Goal: Transaction & Acquisition: Purchase product/service

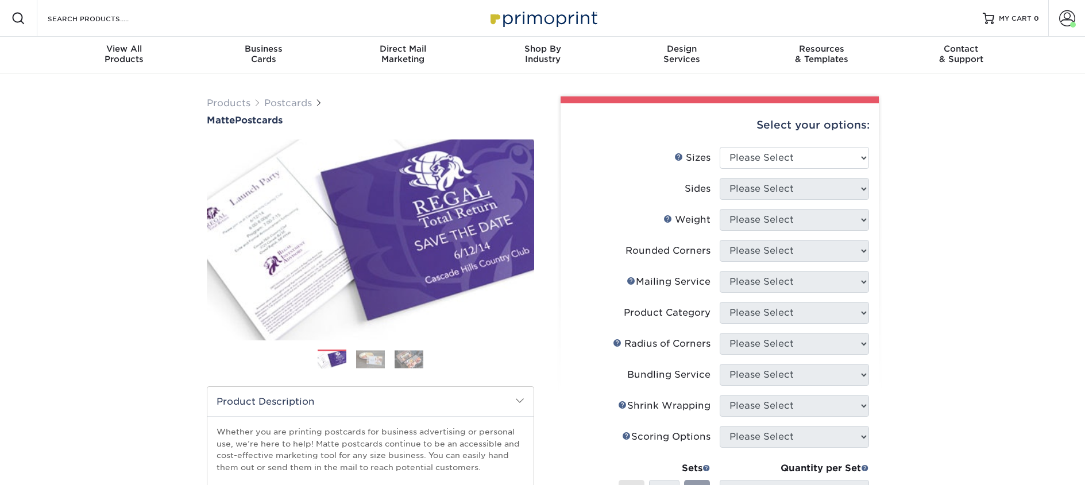
select select "2.00x6.00"
click at [720, 147] on select "Please Select 1.5" x 7" 2" x 4" 2" x 6" 2" x 7" 2" x 8" 2.12" x 5.5" 2.125" x 5…" at bounding box center [794, 158] width 149 height 22
click at [758, 192] on select "Please Select Print Both Sides Print Front Only" at bounding box center [794, 189] width 149 height 22
select select "13abbda7-1d64-4f25-8bb2-c179b224825d"
click at [720, 178] on select "Please Select Print Both Sides Print Front Only" at bounding box center [794, 189] width 149 height 22
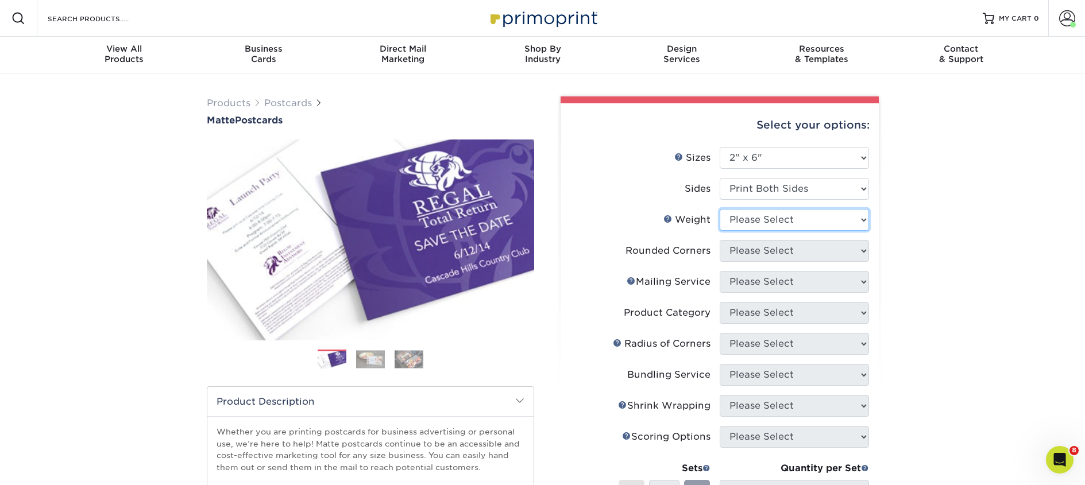
click at [765, 218] on select "Please Select 14PT 16PT" at bounding box center [794, 220] width 149 height 22
select select "14PT"
click at [720, 209] on select "Please Select 14PT 16PT" at bounding box center [794, 220] width 149 height 22
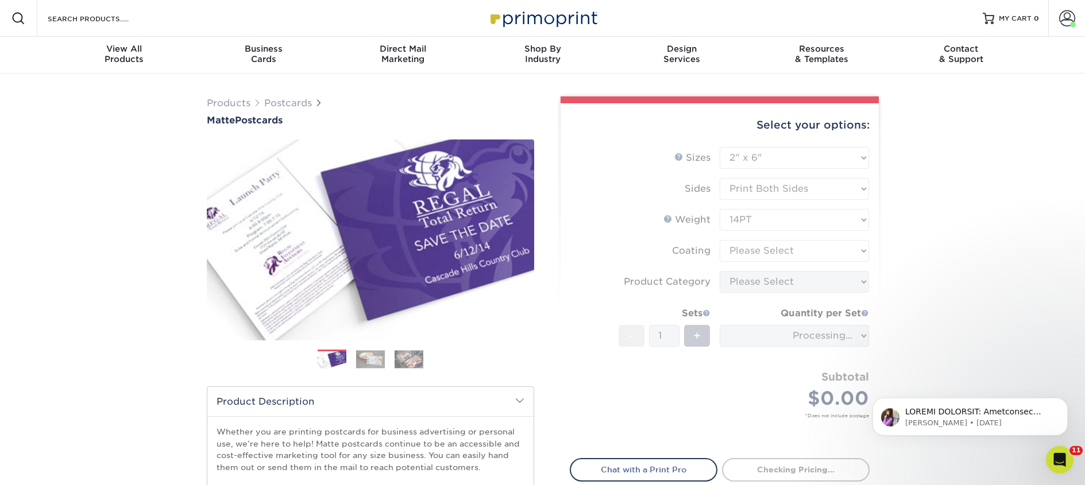
click at [758, 251] on form "Sizes Help Sizes Please Select 1.5" x 7" 2" x 4" 2" x 6" 2" x 7" 2" x 8" 2.12" …" at bounding box center [720, 296] width 300 height 298
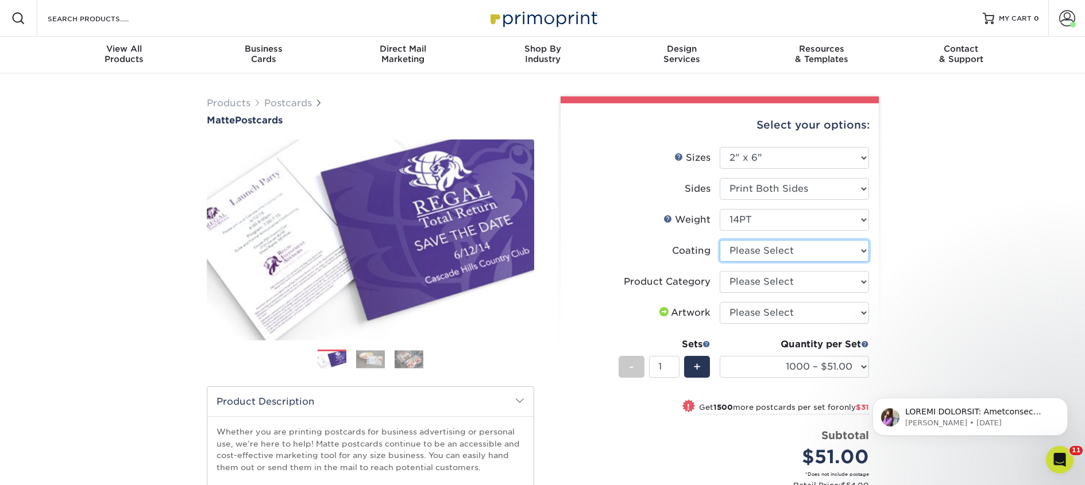
click at [758, 251] on select at bounding box center [794, 251] width 149 height 22
select select "121bb7b5-3b4d-429f-bd8d-bbf80e953313"
click at [720, 240] on select at bounding box center [794, 251] width 149 height 22
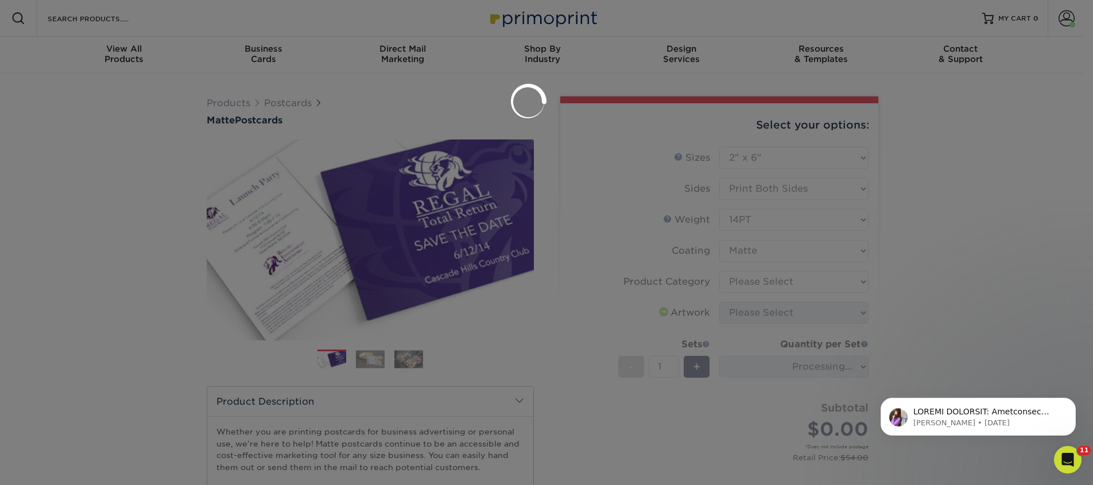
click at [758, 278] on div at bounding box center [546, 242] width 1093 height 485
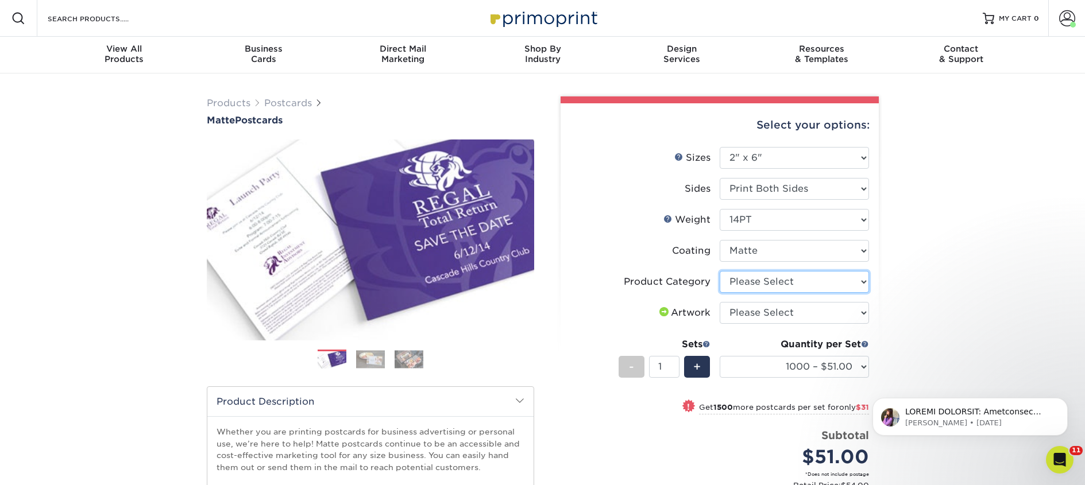
click at [758, 281] on select "Please Select Postcards" at bounding box center [794, 282] width 149 height 22
select select "9b7272e0-d6c8-4c3c-8e97-d3a1bcdab858"
click at [720, 271] on select "Please Select Postcards" at bounding box center [794, 282] width 149 height 22
click at [760, 308] on select "Please Select I will upload files I need a design - $150" at bounding box center [794, 313] width 149 height 22
select select "upload"
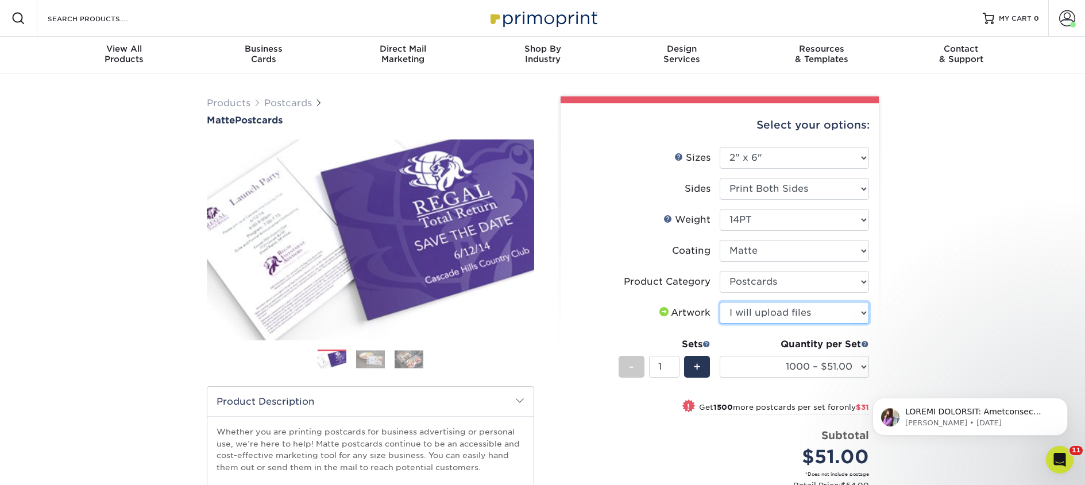
click at [720, 302] on select "Please Select I will upload files I need a design - $150" at bounding box center [794, 313] width 149 height 22
click at [779, 364] on select "1000 – $51.00 2500 – $82.00 5000 – $123.00 10000 – $234.00 15000 – $344.00 2000…" at bounding box center [794, 367] width 149 height 22
click at [740, 368] on select "1000 – $51.00 2500 – $82.00 5000 – $123.00 10000 – $234.00 15000 – $344.00 2000…" at bounding box center [794, 367] width 149 height 22
select select "2500 – $82.00"
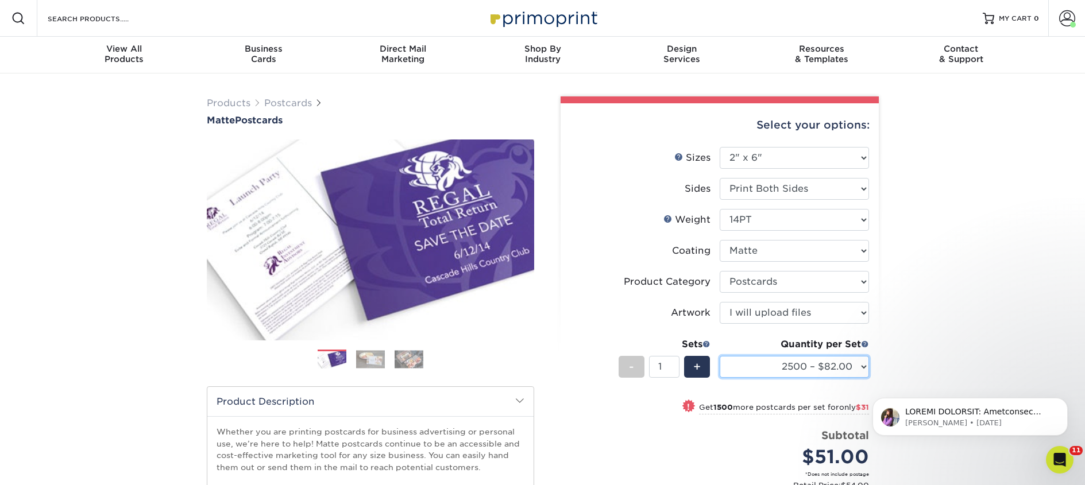
click at [720, 356] on select "1000 – $51.00 2500 – $82.00 5000 – $123.00 10000 – $234.00 15000 – $344.00 2000…" at bounding box center [794, 367] width 149 height 22
click at [699, 367] on span "+" at bounding box center [696, 366] width 7 height 17
type input "3"
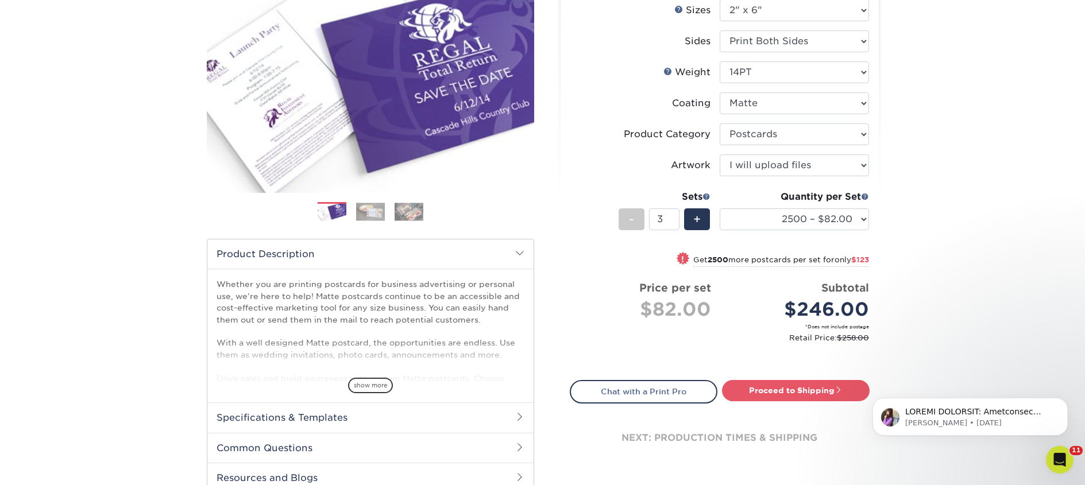
scroll to position [246, 0]
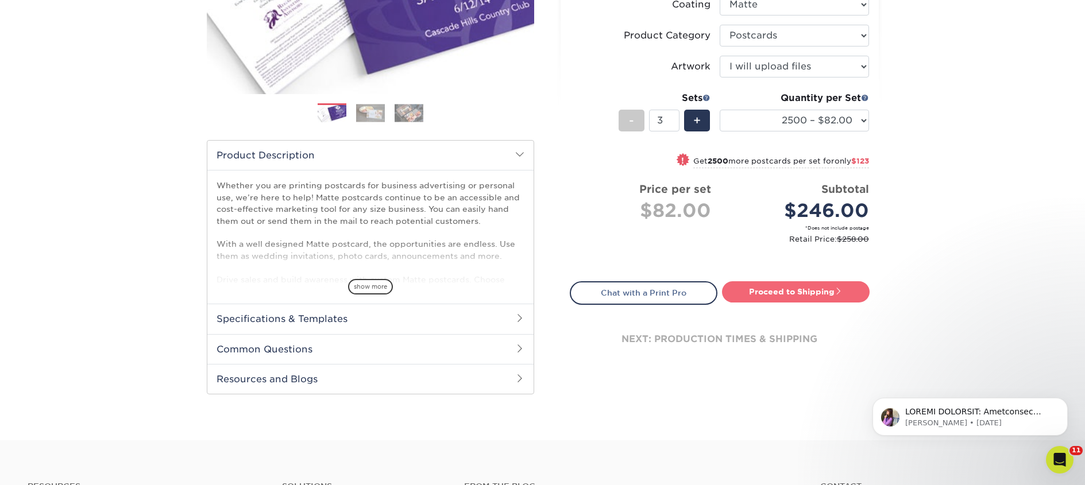
click at [769, 293] on link "Proceed to Shipping" at bounding box center [796, 291] width 148 height 21
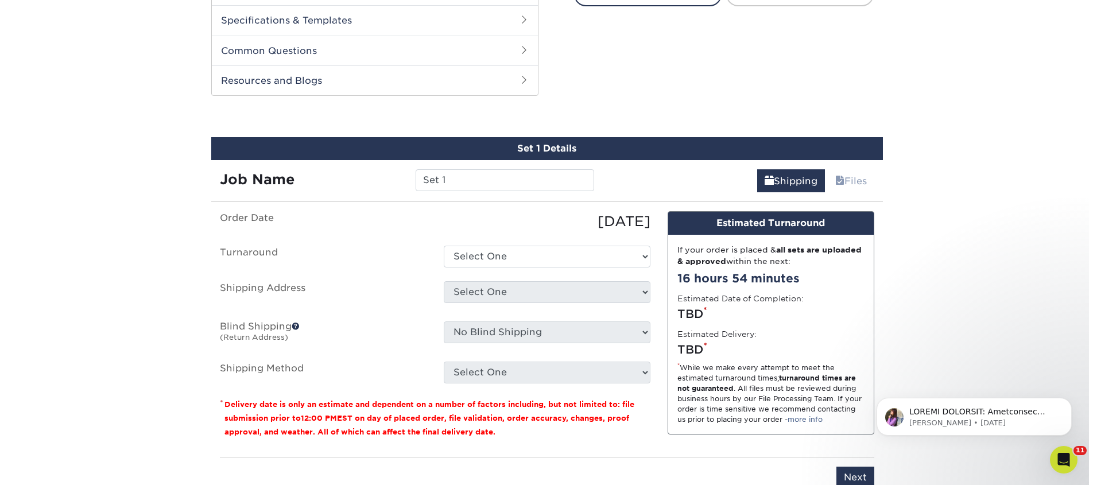
scroll to position [585, 0]
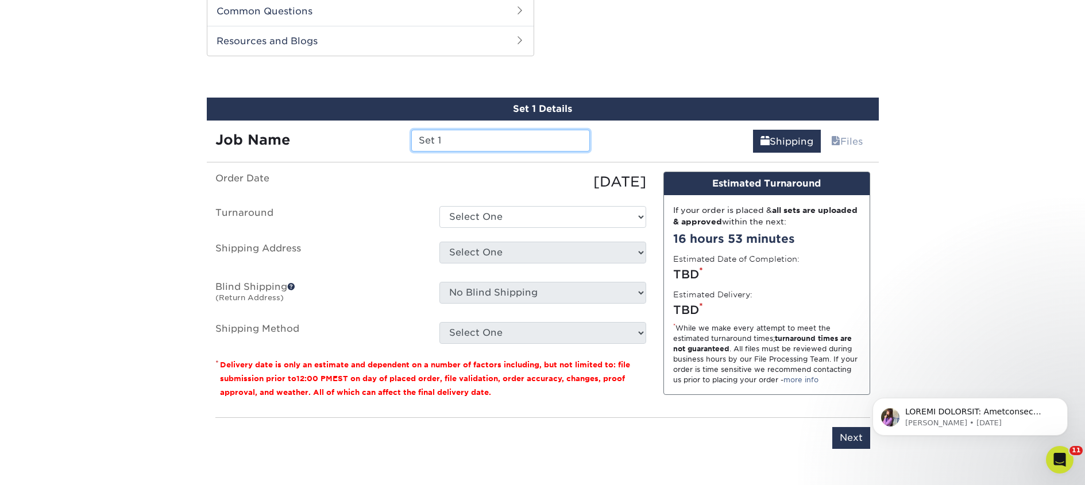
click at [469, 135] on input "Set 1" at bounding box center [500, 141] width 179 height 22
paste input "Dream Weaver Books"
type input "Dream Weaver Books"
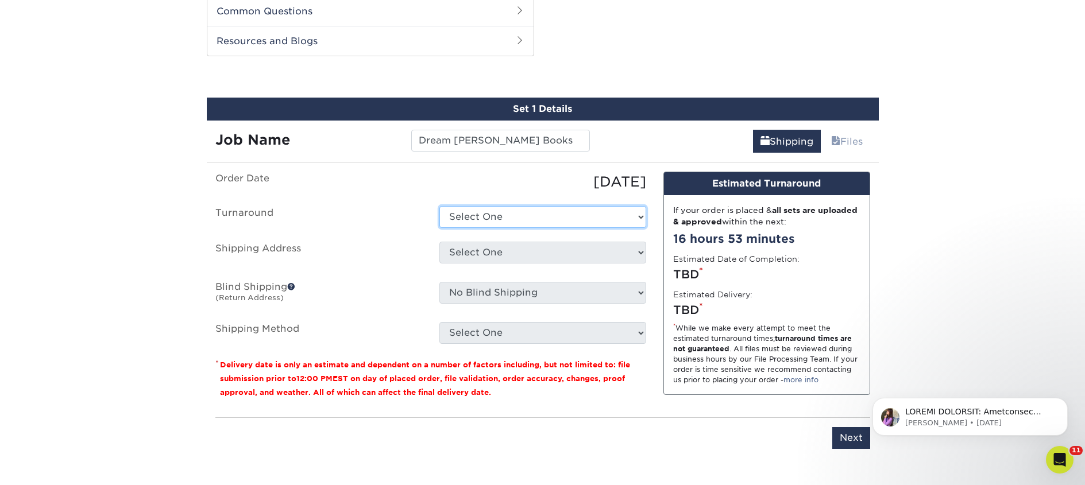
click at [504, 219] on select "Select One 2-4 Business Days 2 Day Next Business Day" at bounding box center [542, 217] width 207 height 22
select select "23bed37c-fa74-46a4-afc9-d3c3160655ce"
click at [439, 206] on select "Select One 2-4 Business Days 2 Day Next Business Day" at bounding box center [542, 217] width 207 height 22
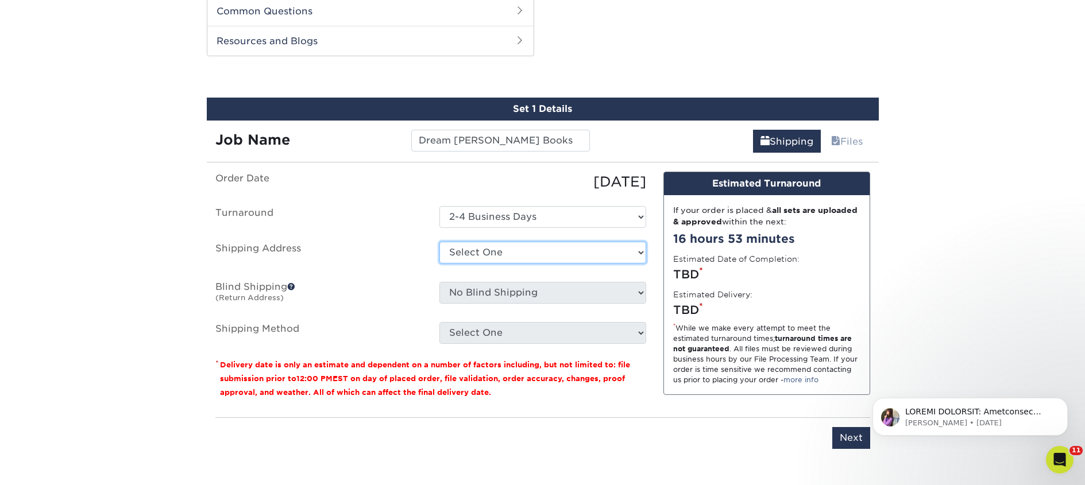
click at [496, 253] on select "Select One 2nd Floor Convention Center A Better Today Books & Boutique A Good B…" at bounding box center [542, 253] width 207 height 22
select select "newaddress"
click at [439, 242] on select "Select One 2nd Floor Convention Center A Better Today Books & Boutique A Good B…" at bounding box center [542, 253] width 207 height 22
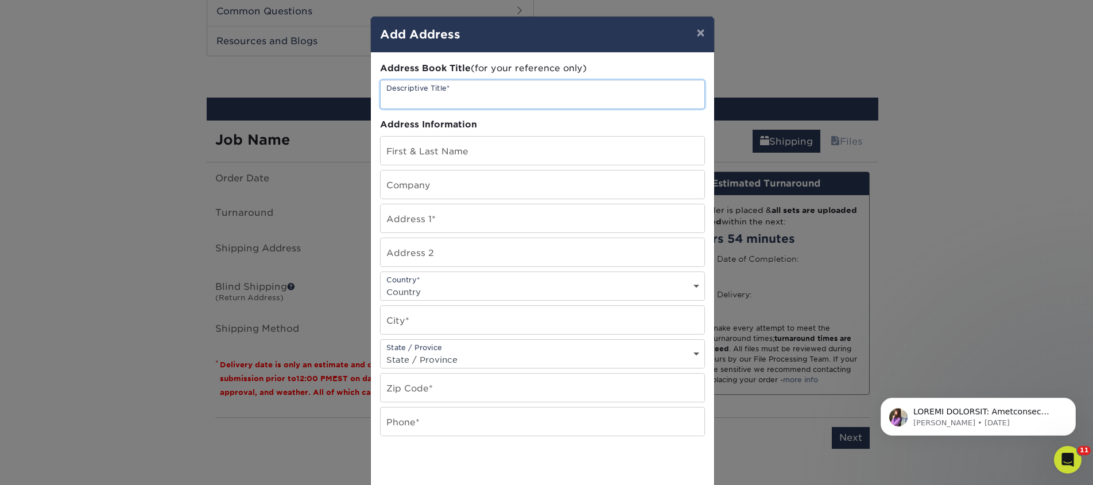
click at [439, 95] on input "text" at bounding box center [543, 94] width 324 height 28
paste input "Dream Weaver Books"
type input "Dream Weaver Books"
click at [454, 184] on input "text" at bounding box center [543, 185] width 324 height 28
paste input "Dream Weaver Books"
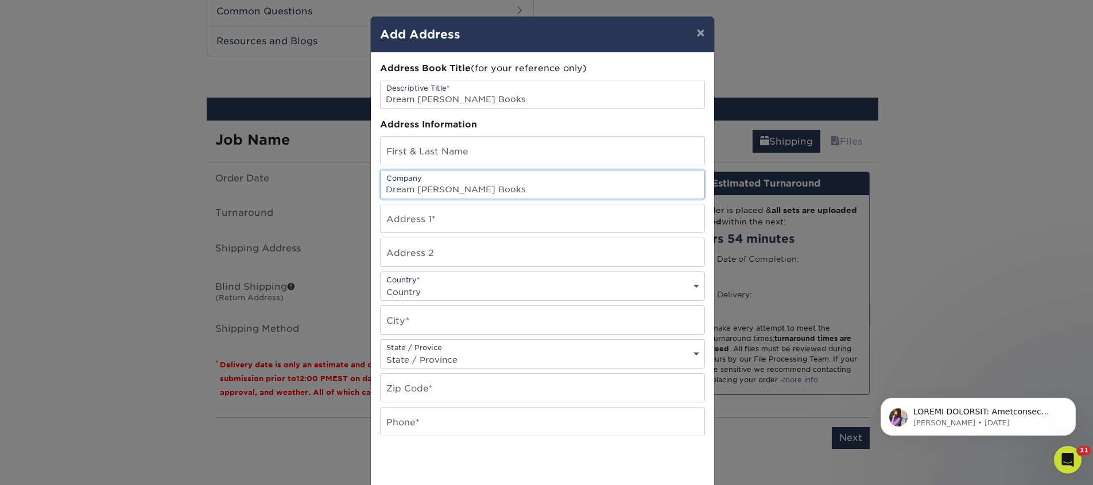
type input "Dream Weaver Books"
click at [420, 155] on input "text" at bounding box center [543, 151] width 324 height 28
paste input "Anika Mathewson"
type input "Anika Mathewson"
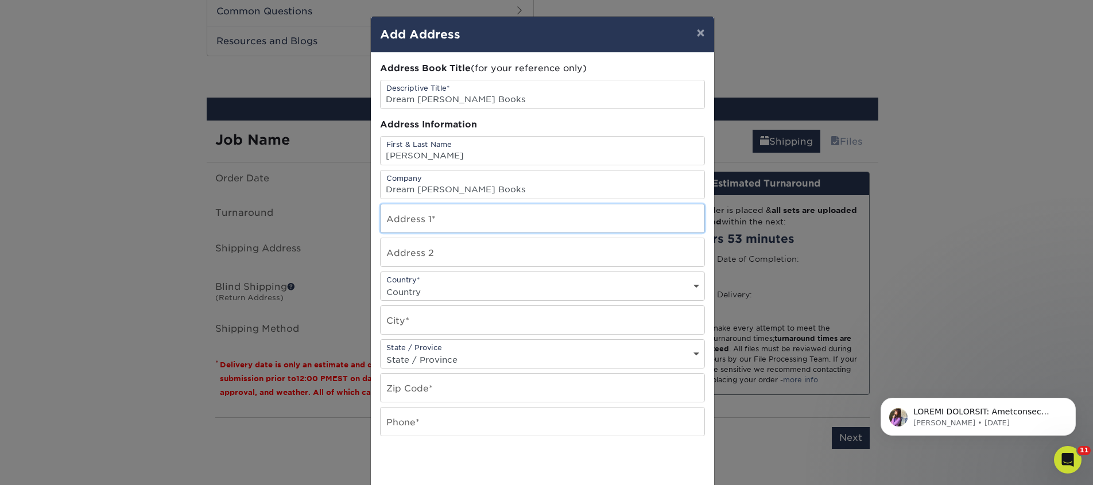
click at [422, 224] on input "text" at bounding box center [543, 218] width 324 height 28
paste input "7393 Monterey St"
type input "7393 Monterey St"
click at [419, 292] on select "Country United States Canada ----------------------------- Afghanistan Albania …" at bounding box center [543, 292] width 324 height 17
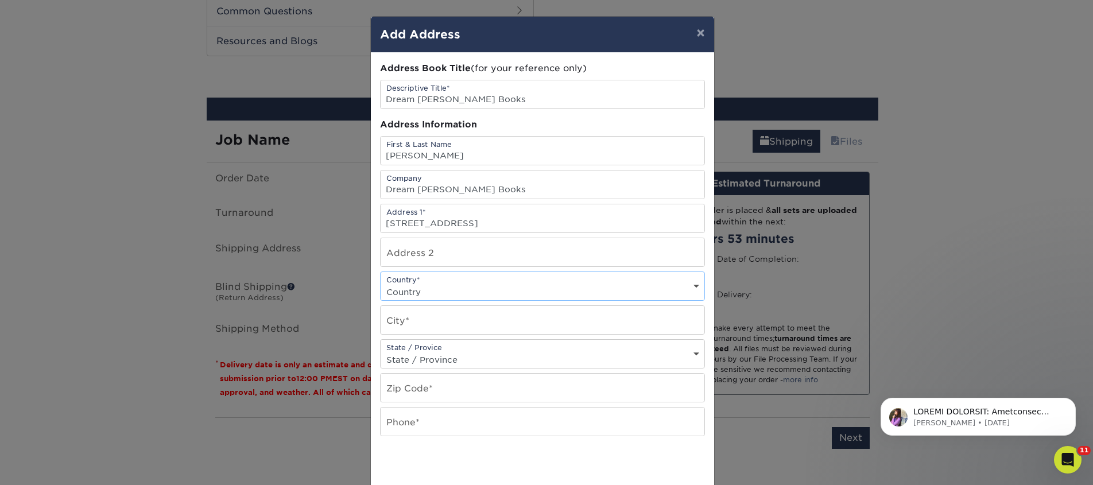
select select "US"
click at [381, 284] on select "Country United States Canada ----------------------------- Afghanistan Albania …" at bounding box center [543, 292] width 324 height 17
click at [420, 319] on input "text" at bounding box center [543, 320] width 324 height 28
paste input "Gilroy"
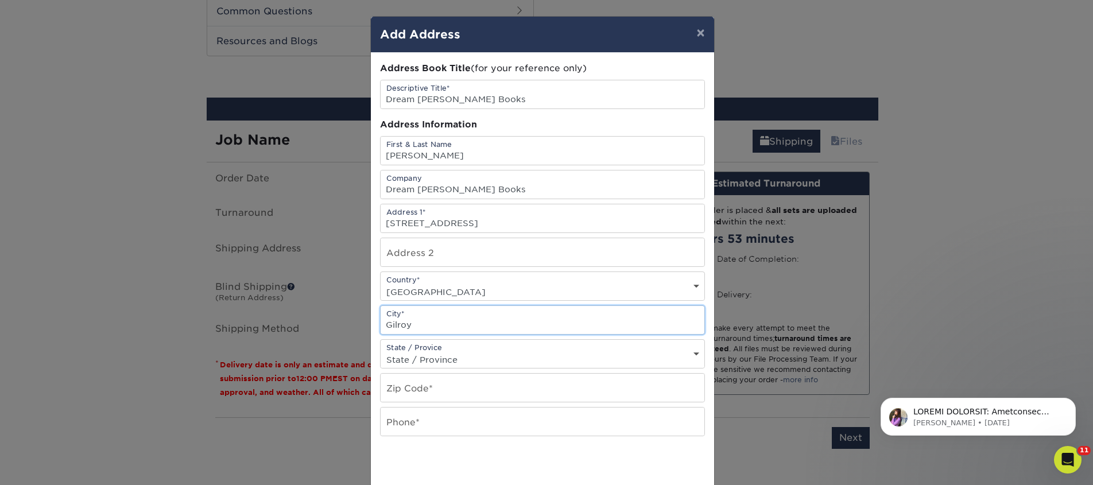
type input "Gilroy"
click at [417, 350] on div "State / Provice State / Province Alabama Alaska Arizona Arkansas California Col…" at bounding box center [542, 353] width 325 height 29
click at [415, 356] on select "State / Province Alabama Alaska Arizona Arkansas California Colorado Connecticu…" at bounding box center [543, 359] width 324 height 17
select select "CA"
click at [381, 351] on select "State / Province Alabama Alaska Arizona Arkansas California Colorado Connecticu…" at bounding box center [543, 359] width 324 height 17
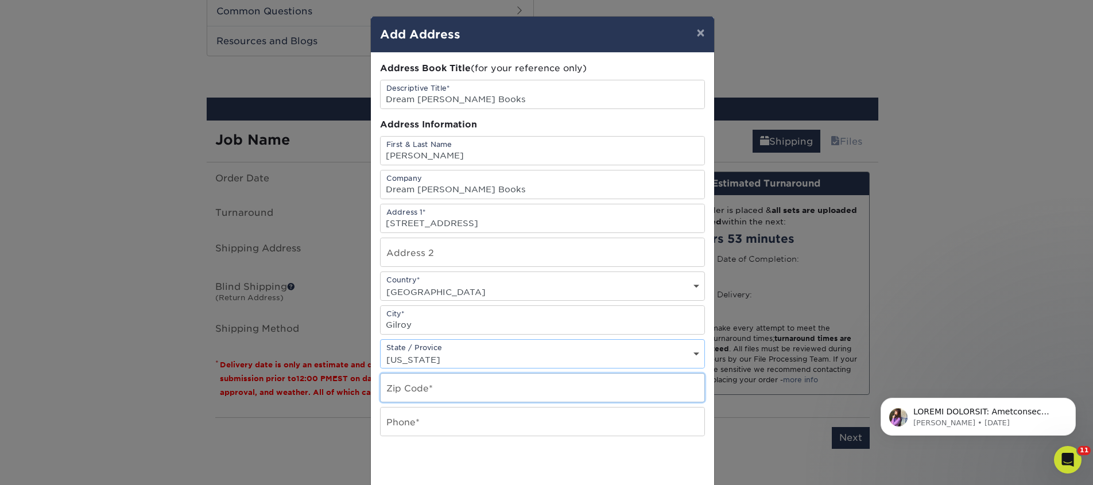
click at [458, 382] on input "text" at bounding box center [543, 388] width 324 height 28
paste input "95020"
type input "95020"
click at [426, 426] on input "text" at bounding box center [543, 422] width 324 height 28
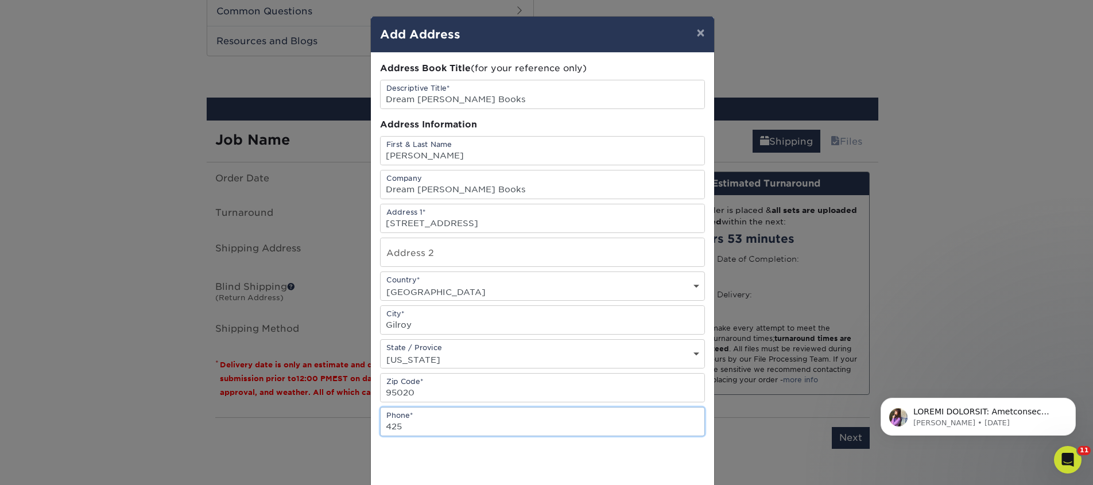
type input "4257367064"
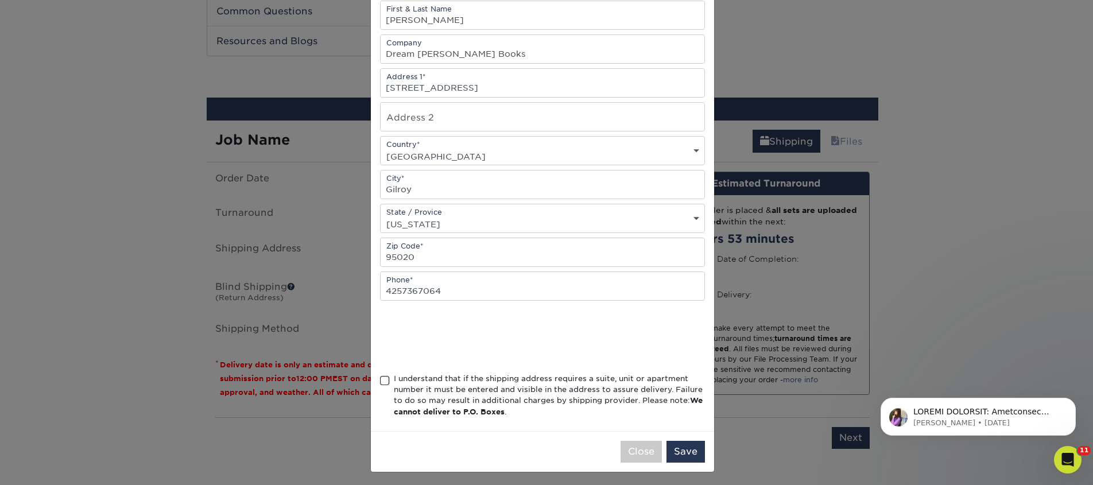
scroll to position [139, 0]
click at [406, 377] on div "I understand that if the shipping address requires a suite, unit or apartment n…" at bounding box center [549, 392] width 311 height 45
click at [0, 0] on input "I understand that if the shipping address requires a suite, unit or apartment n…" at bounding box center [0, 0] width 0 height 0
click at [682, 447] on button "Save" at bounding box center [686, 449] width 38 height 22
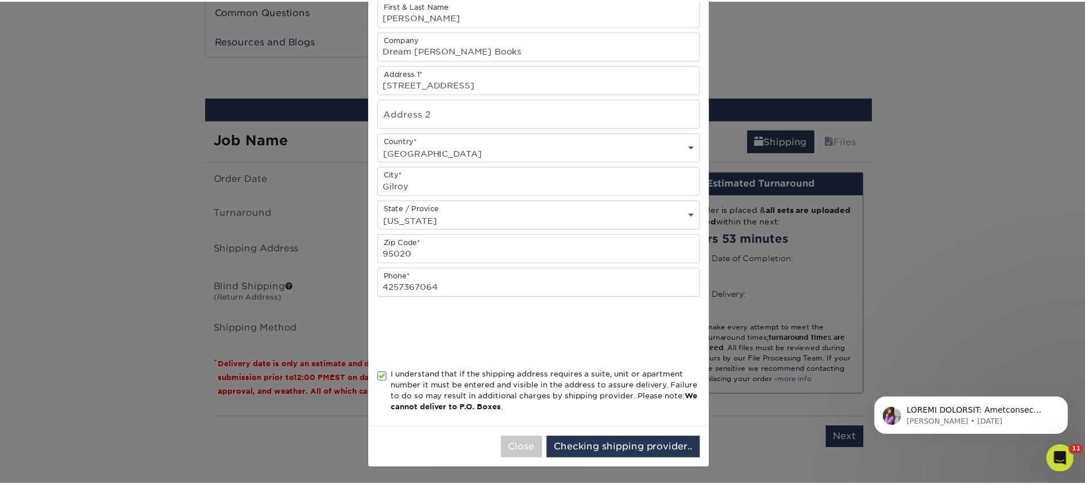
scroll to position [0, 0]
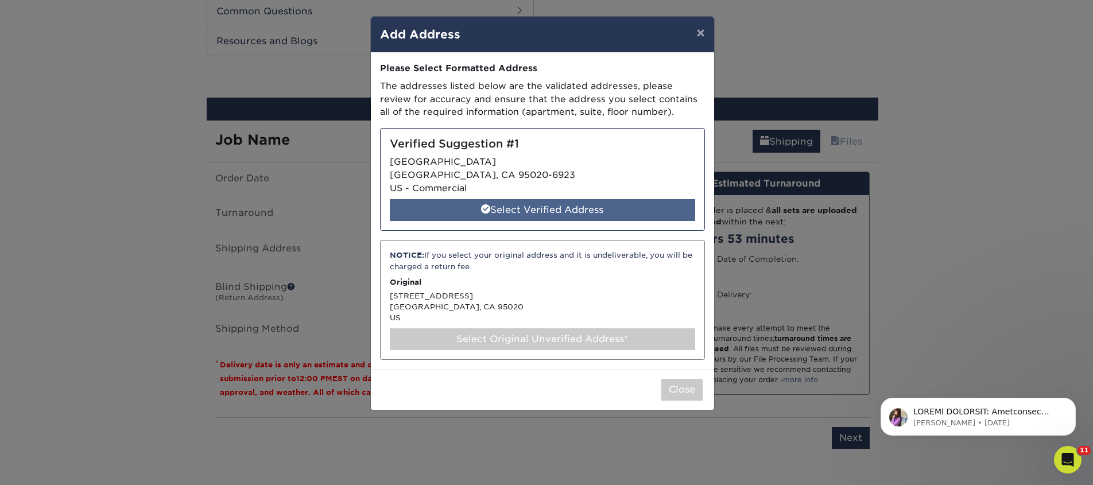
click at [520, 207] on div "Select Verified Address" at bounding box center [543, 210] width 306 height 22
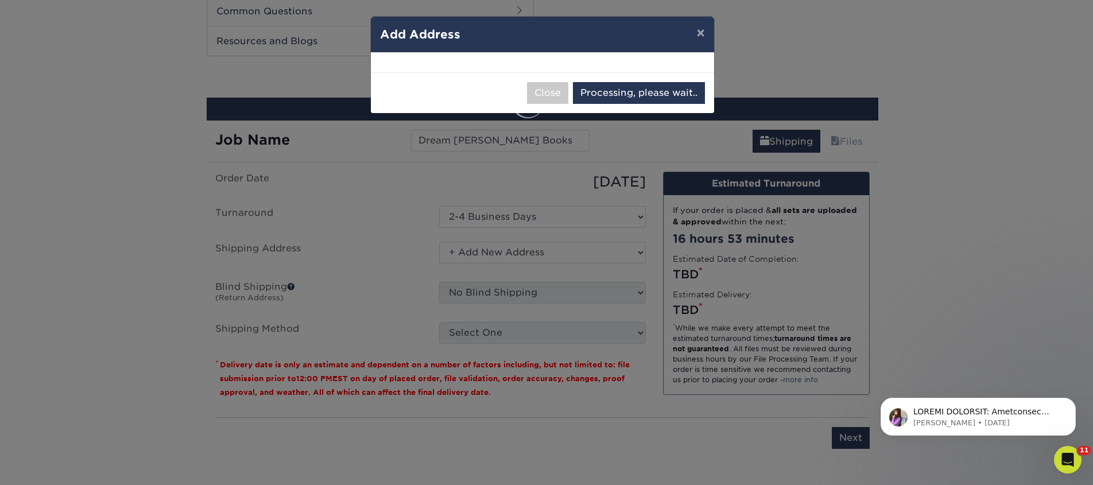
select select "285741"
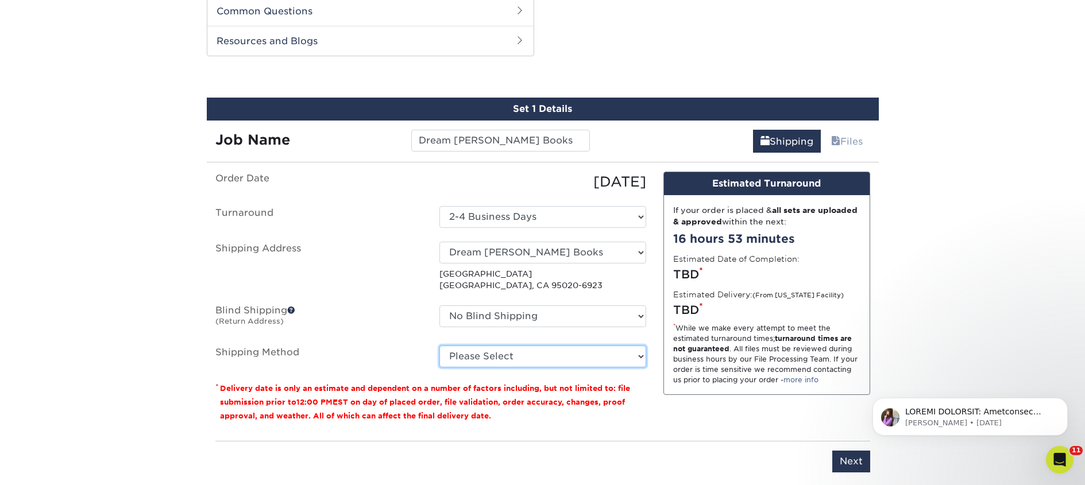
click at [561, 361] on select "Please Select Ground Shipping (+$18.75) 3 Day Shipping Service (+$26.48) 2 Day …" at bounding box center [542, 357] width 207 height 22
select select "03"
click at [439, 346] on select "Please Select Ground Shipping (+$18.75) 3 Day Shipping Service (+$26.48) 2 Day …" at bounding box center [542, 357] width 207 height 22
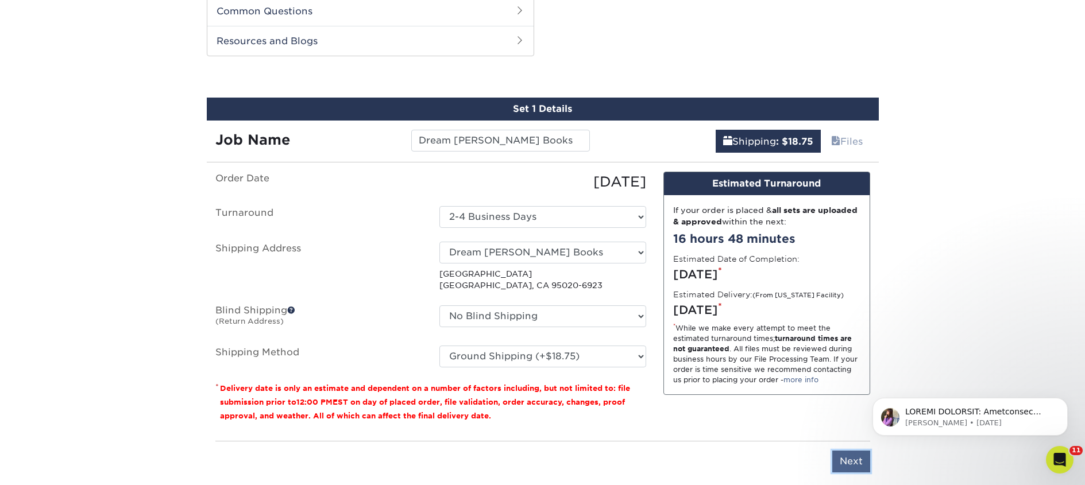
click at [842, 461] on input "Next" at bounding box center [851, 462] width 38 height 22
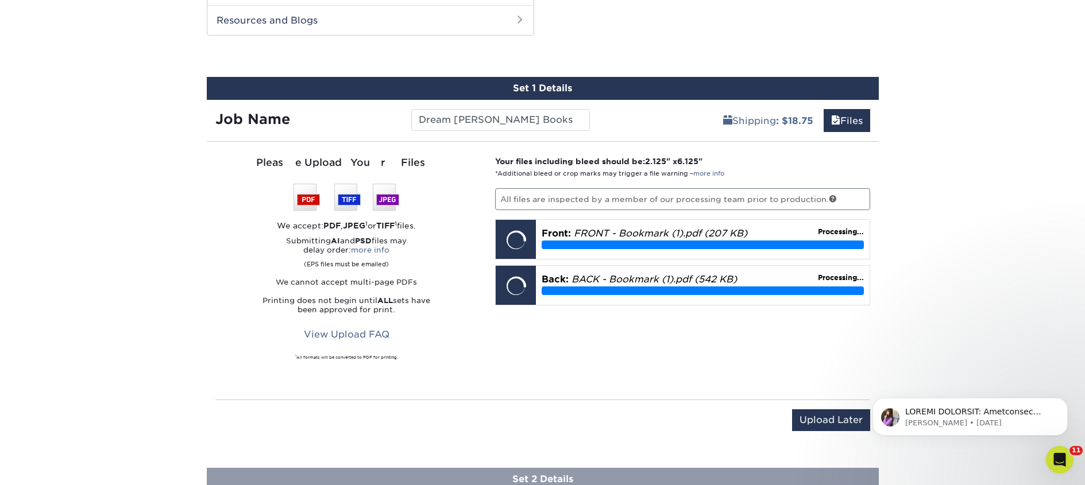
scroll to position [590, 0]
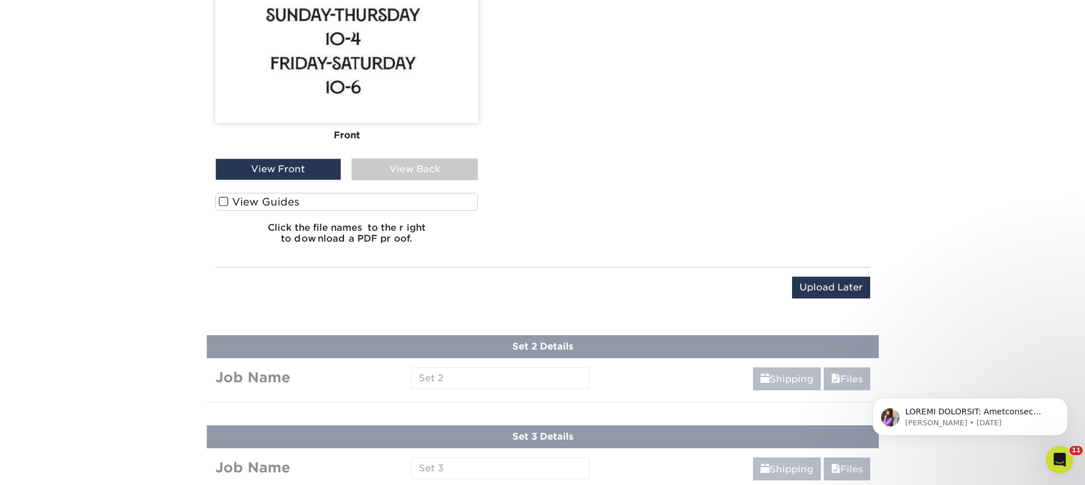
click at [280, 195] on label "View Guides" at bounding box center [346, 202] width 263 height 18
click at [0, 0] on input "View Guides" at bounding box center [0, 0] width 0 height 0
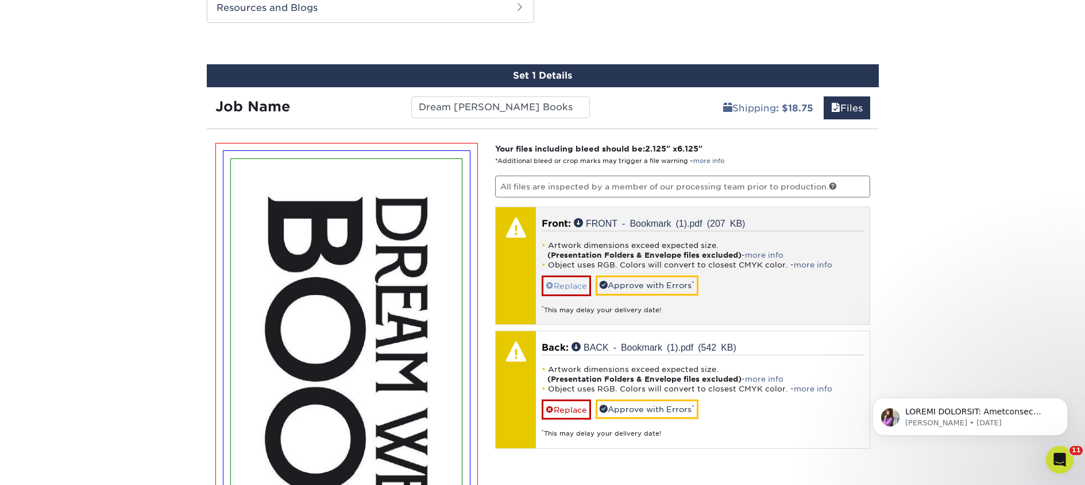
scroll to position [608, 0]
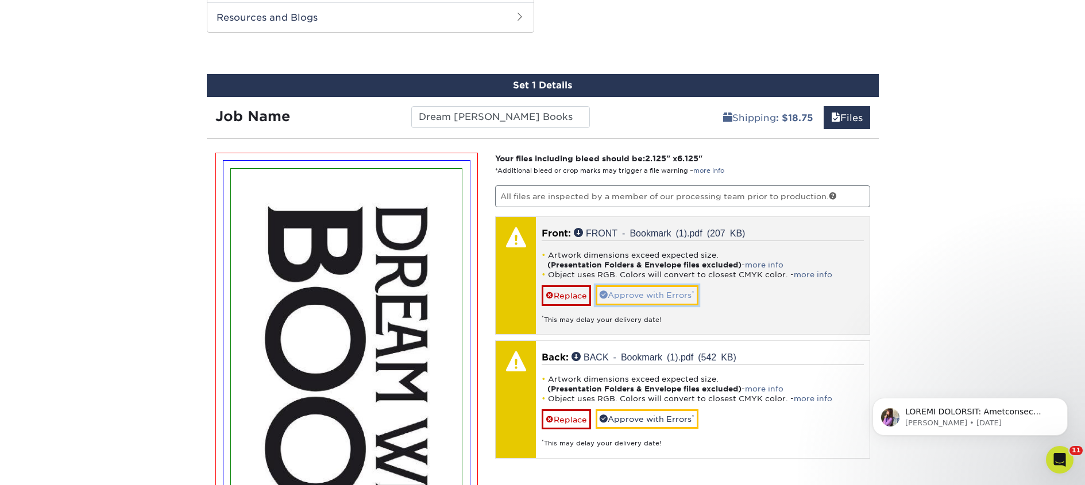
click at [619, 297] on link "Approve with Errors *" at bounding box center [647, 295] width 103 height 20
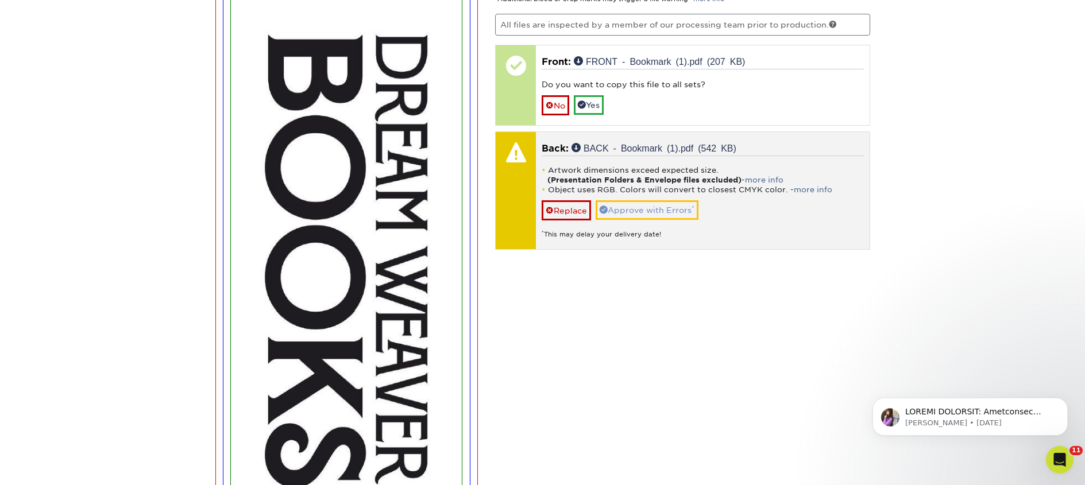
scroll to position [779, 0]
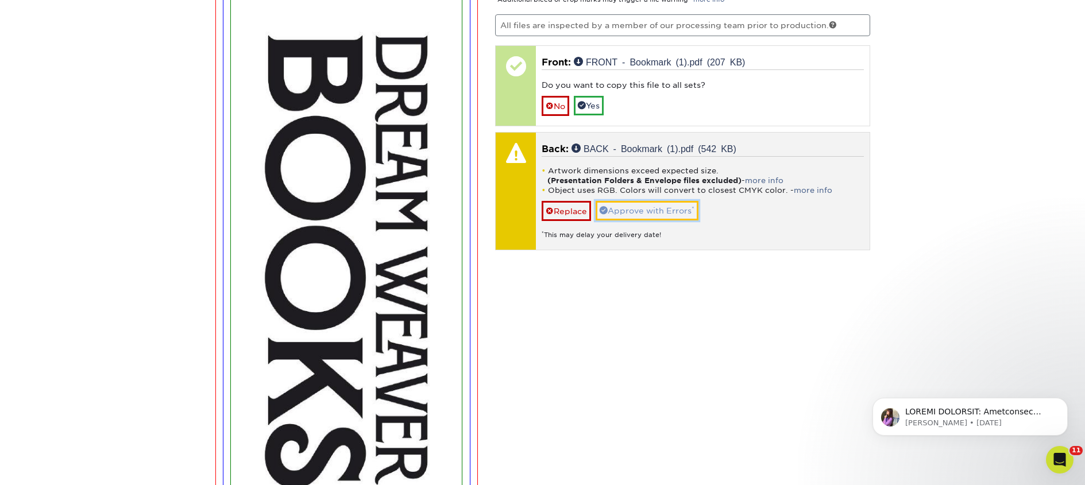
click at [651, 206] on link "Approve with Errors *" at bounding box center [647, 211] width 103 height 20
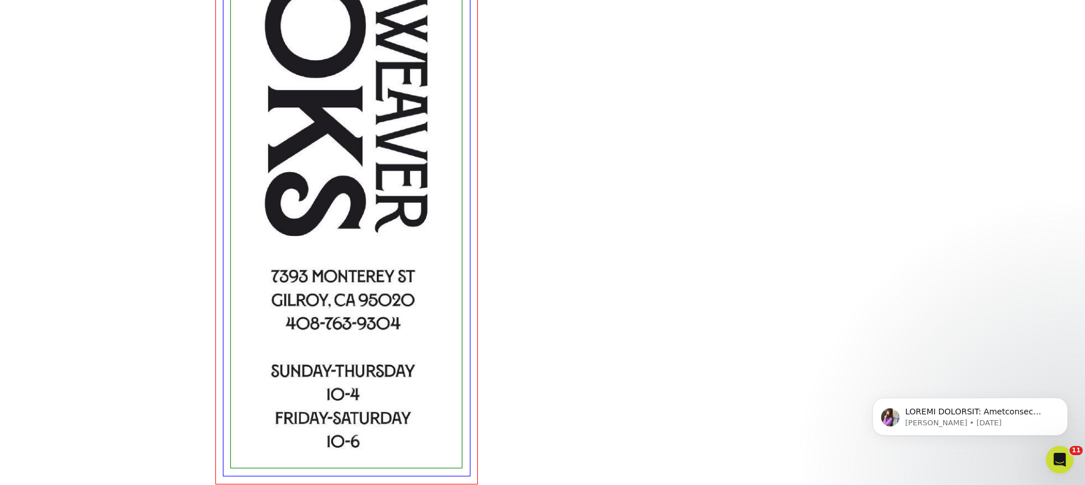
scroll to position [594, 0]
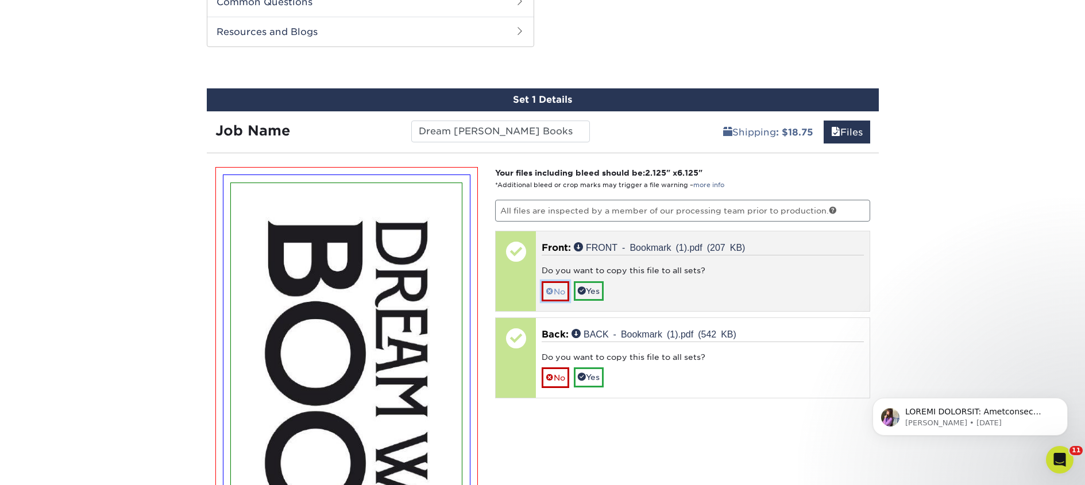
click at [551, 293] on span at bounding box center [550, 291] width 8 height 9
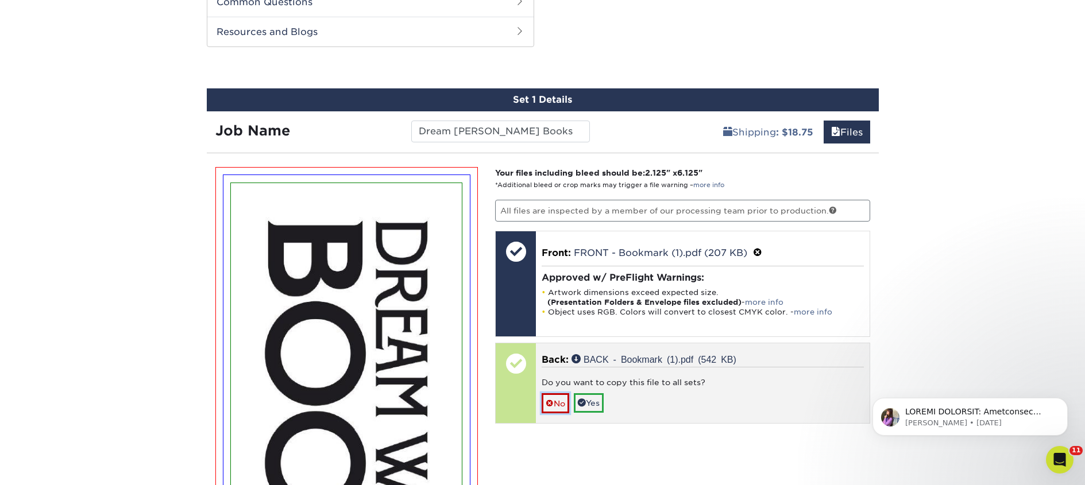
click at [552, 403] on span at bounding box center [550, 403] width 8 height 9
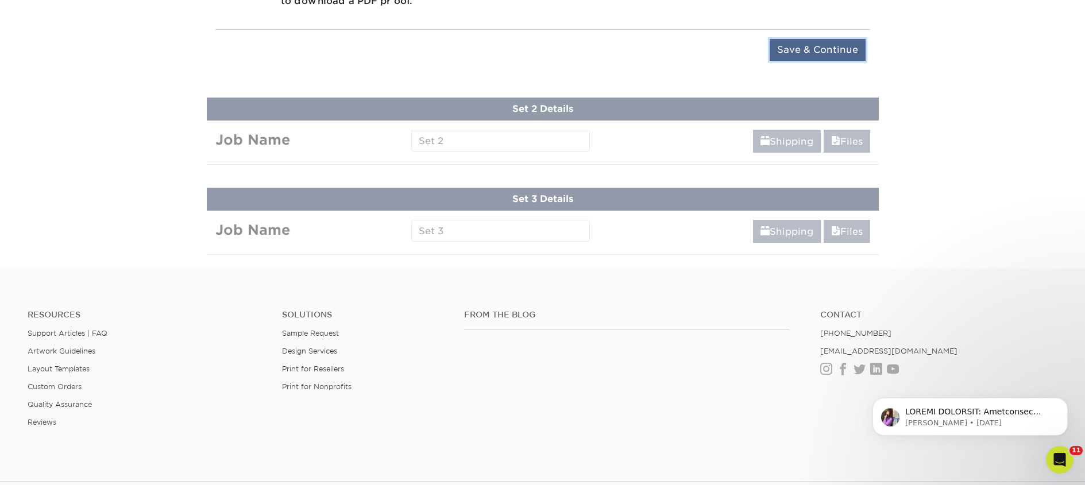
click at [813, 52] on input "Save & Continue" at bounding box center [818, 50] width 96 height 22
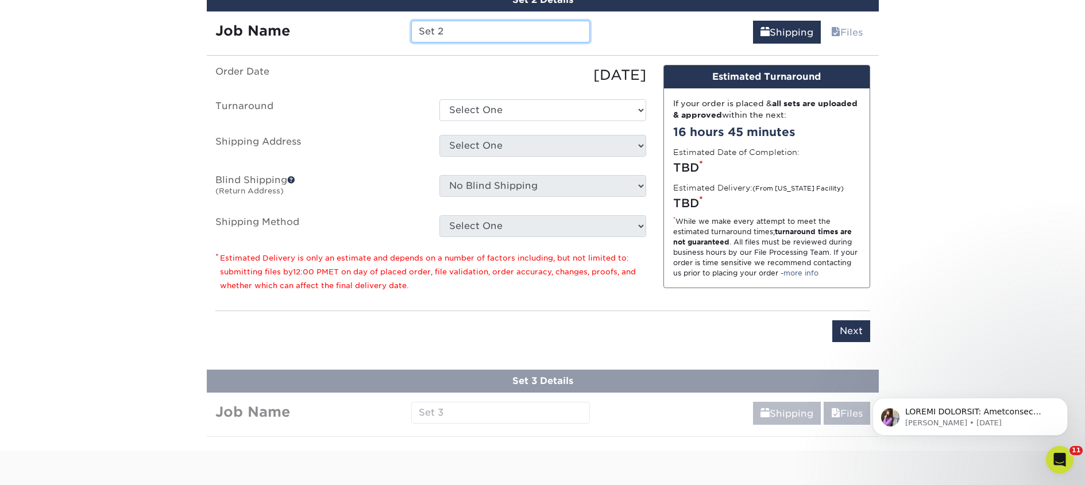
scroll to position [744, 0]
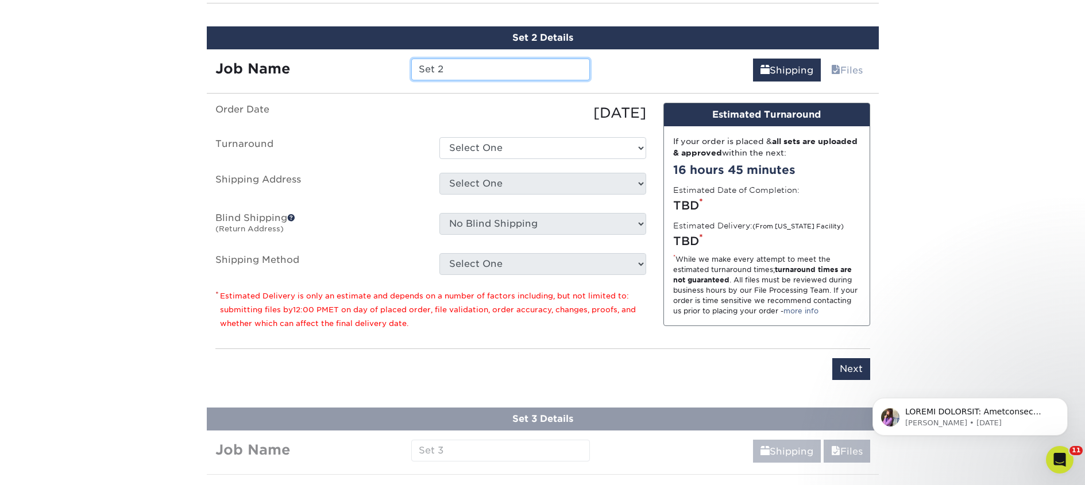
click at [445, 71] on input "Set 2" at bounding box center [500, 70] width 179 height 22
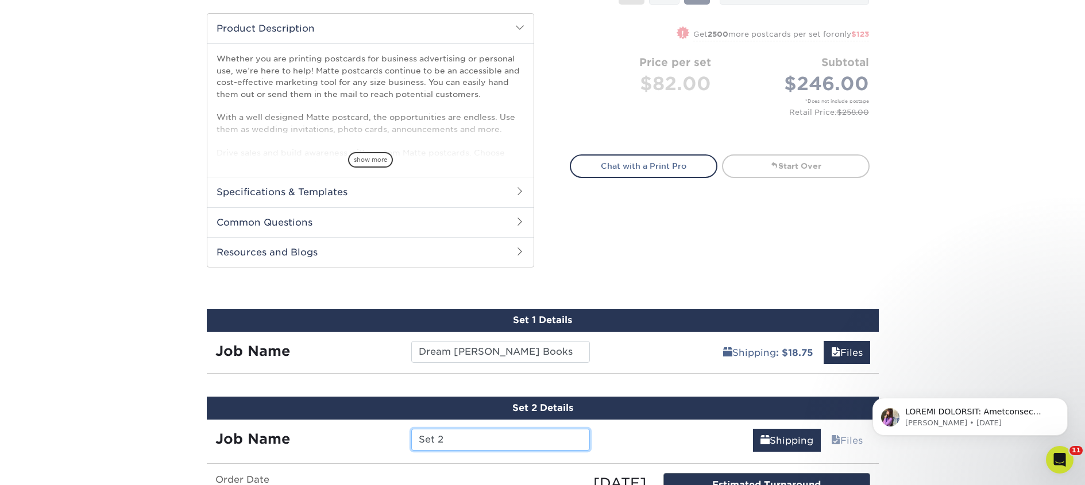
scroll to position [508, 0]
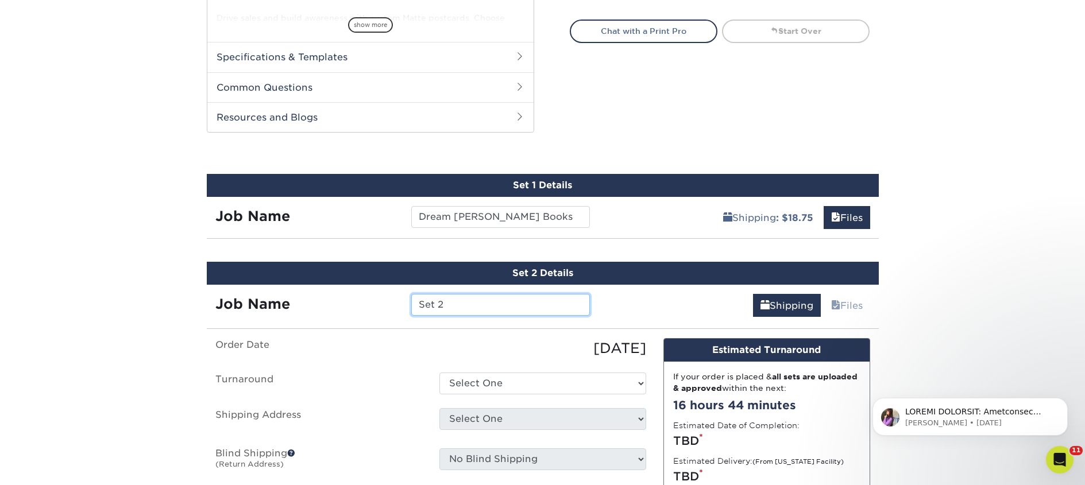
paste input "https://libro.fm/frostburgmsb"
click at [462, 307] on input "https://libro.fm/frostburgmsb" at bounding box center [500, 305] width 179 height 22
paste input "Dream Weaver Books"
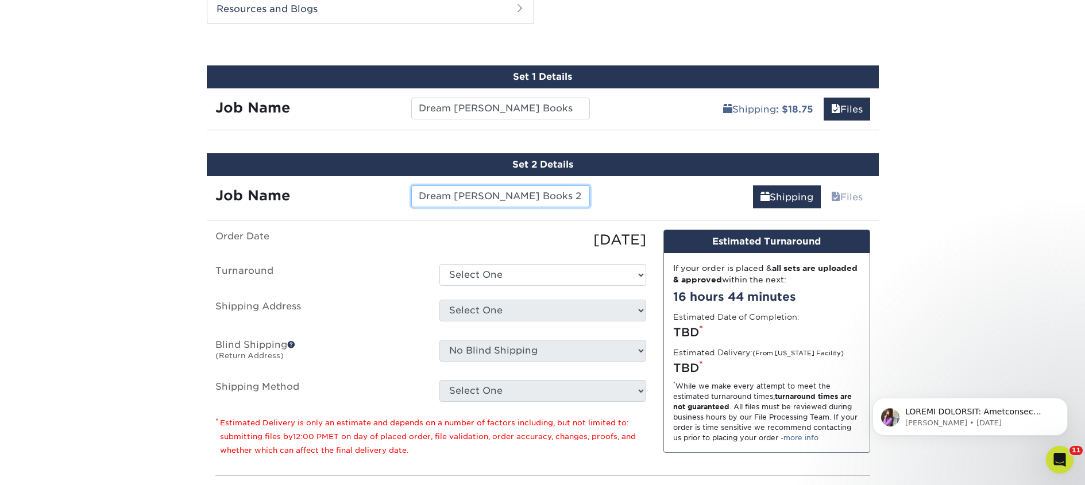
scroll to position [620, 0]
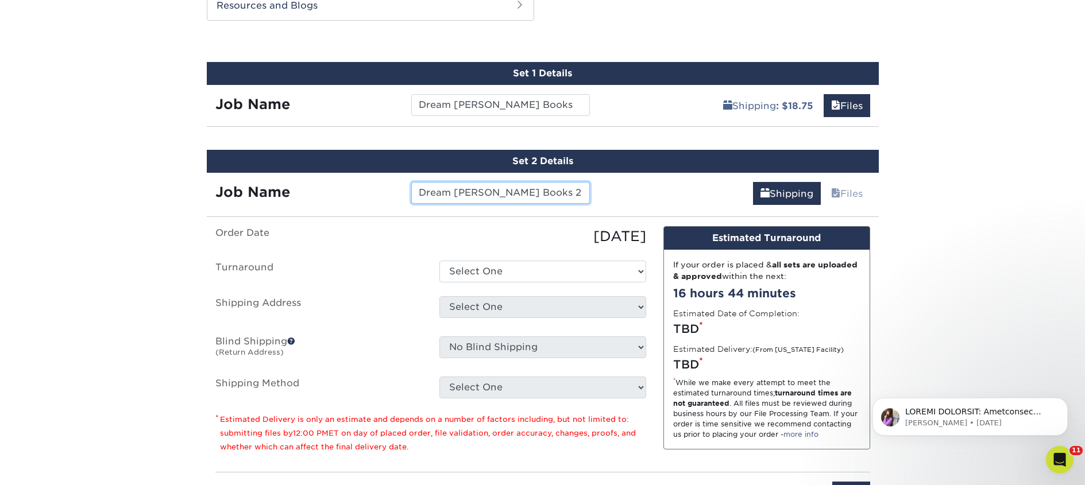
type input "Dream Weaver Books 2"
click at [480, 270] on select "Select One 2-4 Business Days 2 Day Next Business Day" at bounding box center [542, 272] width 207 height 22
select select "23bed37c-fa74-46a4-afc9-d3c3160655ce"
click at [439, 261] on select "Select One 2-4 Business Days 2 Day Next Business Day" at bounding box center [542, 272] width 207 height 22
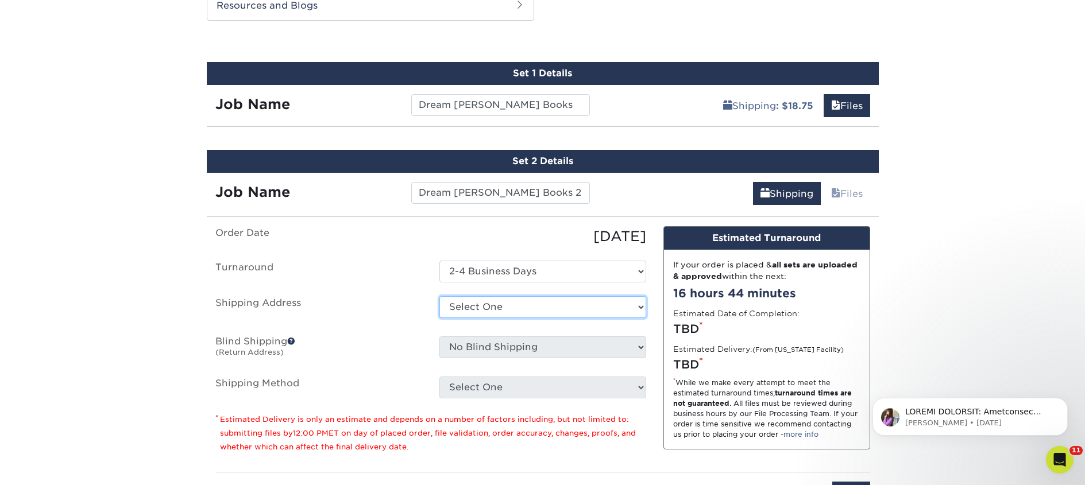
click at [478, 303] on select "Select One 2nd Floor Convention Center A Better Today Books & Boutique A Good B…" at bounding box center [542, 307] width 207 height 22
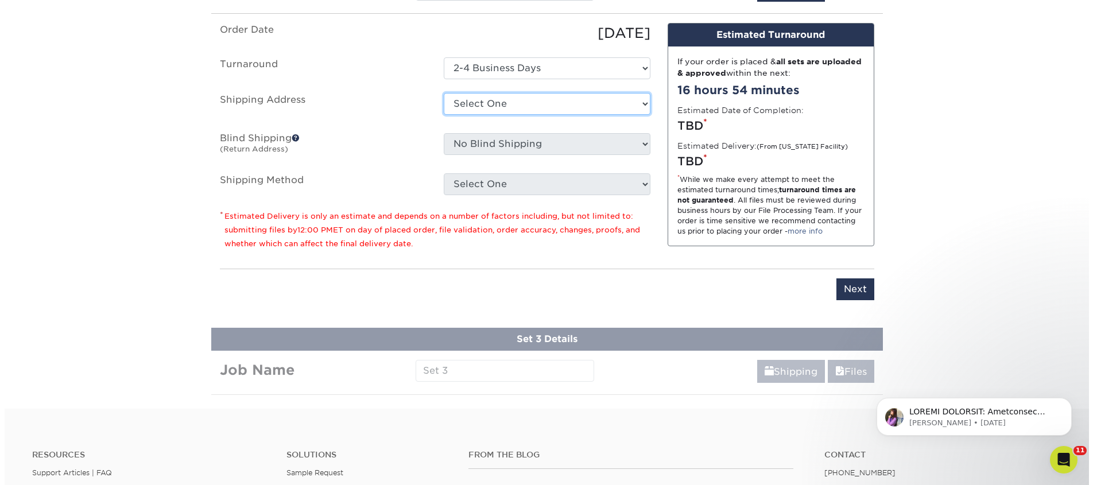
scroll to position [583, 0]
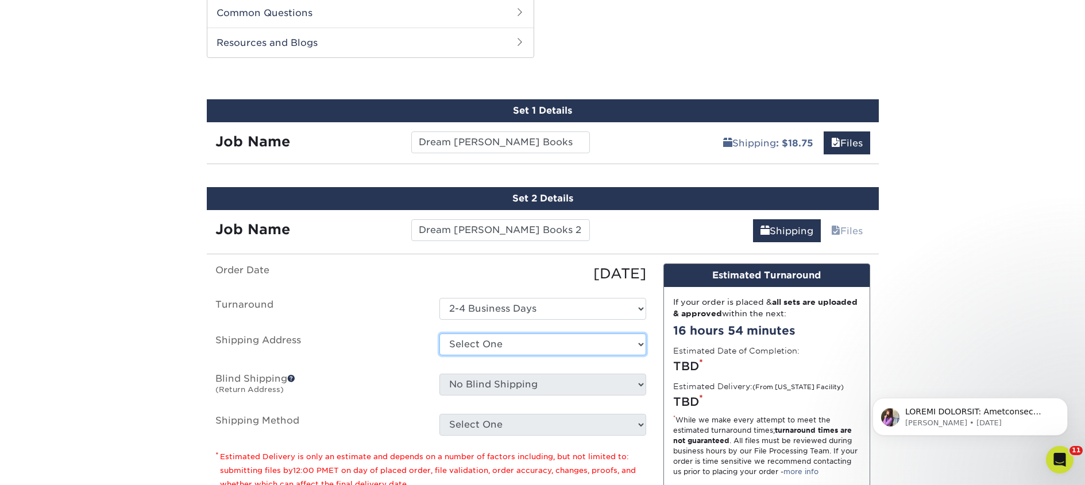
click at [471, 345] on select "Select One 2nd Floor Convention Center A Better Today Books & Boutique A Good B…" at bounding box center [542, 345] width 207 height 22
select select "newaddress"
click at [439, 334] on select "Select One 2nd Floor Convention Center A Better Today Books & Boutique A Good B…" at bounding box center [542, 345] width 207 height 22
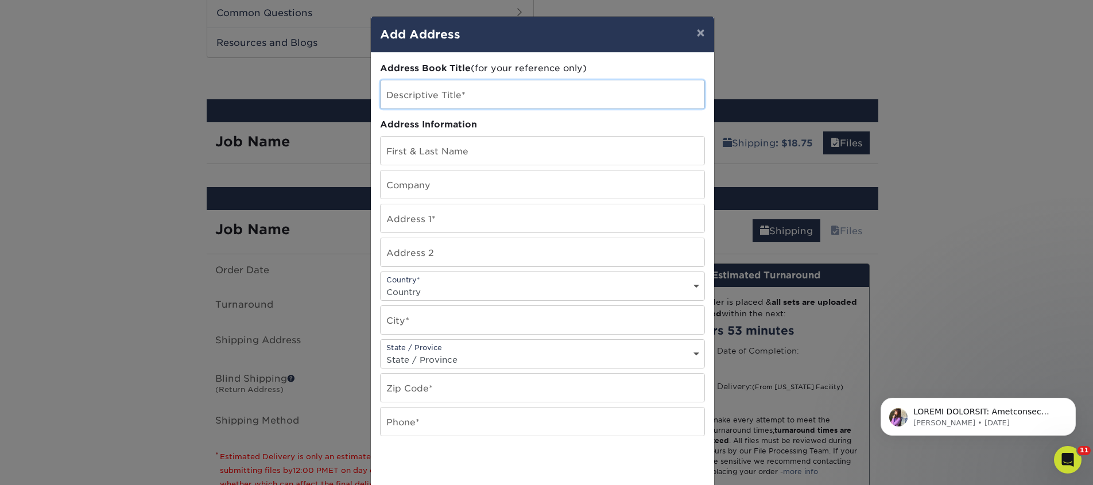
click at [442, 80] on input "text" at bounding box center [543, 94] width 324 height 28
paste input "7393 Monterey St"
type input "7393 Monterey St"
click at [397, 193] on input "text" at bounding box center [543, 185] width 324 height 28
paste input "7393 Monterey St"
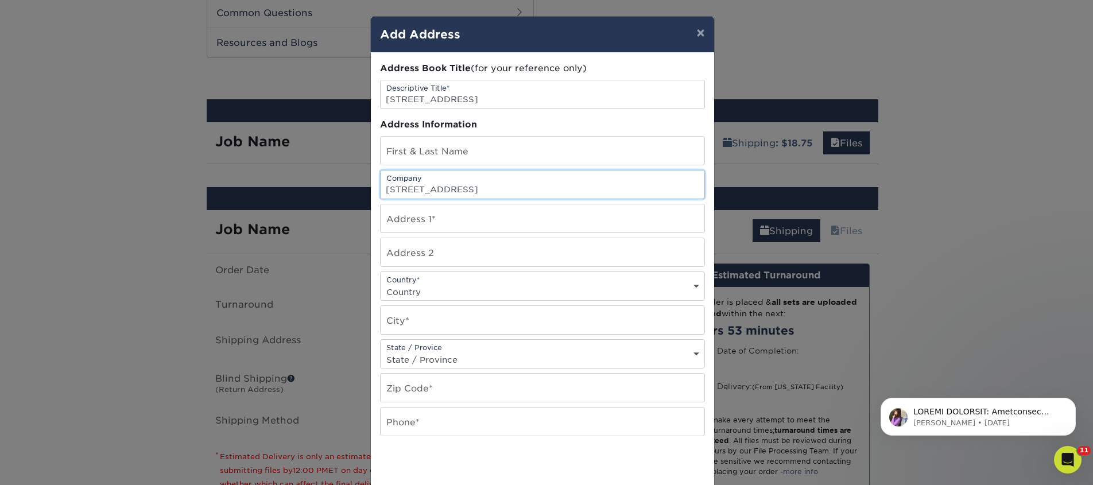
type input "7393 Monterey St"
click at [410, 102] on input "7393 Monterey St" at bounding box center [543, 94] width 324 height 28
paste input "Dream Weaver Books"
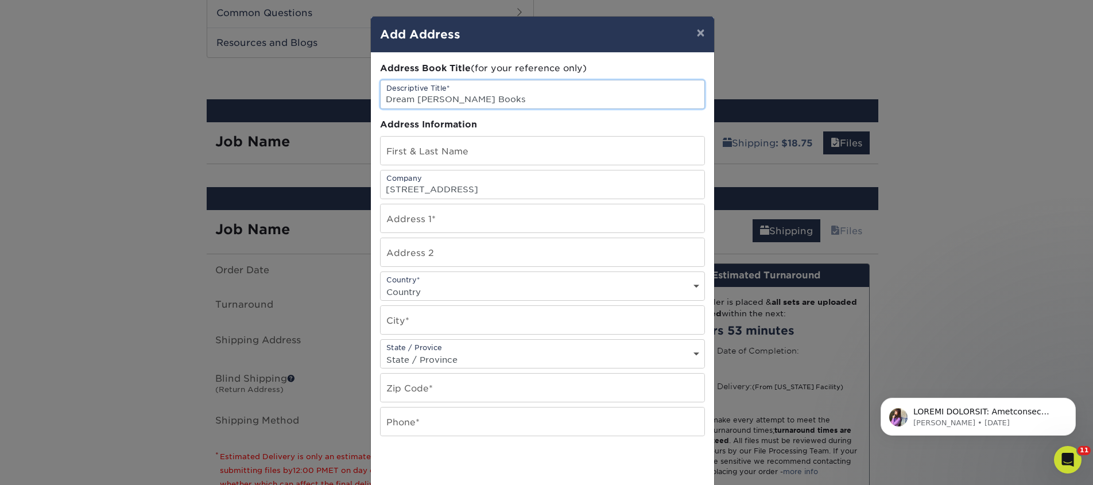
type input "Dream Weaver Books"
click at [432, 192] on input "7393 Monterey St" at bounding box center [543, 185] width 324 height 28
paste input "Dream Weaver Books"
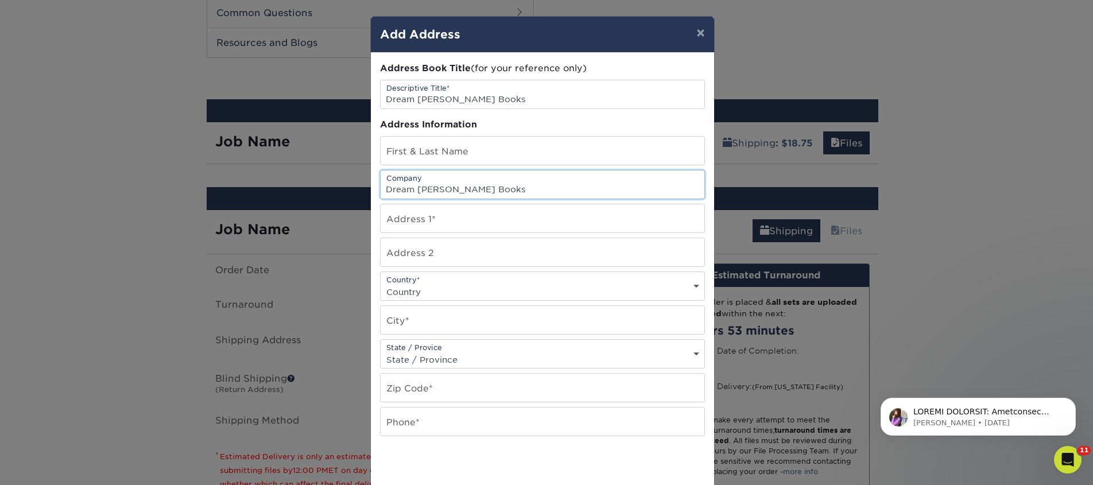
type input "Dream Weaver Books"
click at [449, 148] on input "text" at bounding box center [543, 151] width 324 height 28
paste input "Anika Mathewson"
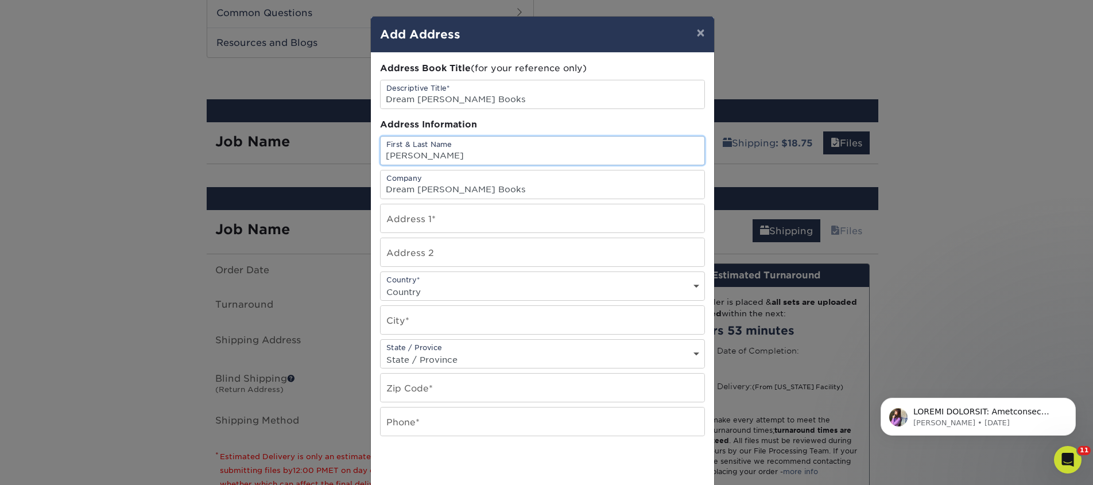
type input "Anika Mathewson"
click at [413, 214] on input "text" at bounding box center [543, 218] width 324 height 28
paste input "7393 Monterey St"
type input "7393 Monterey St"
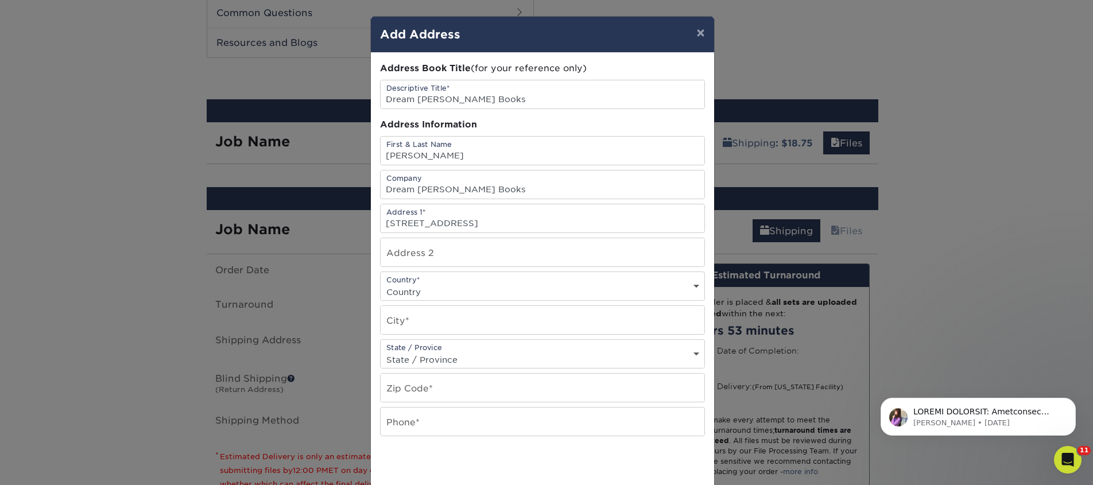
click at [406, 291] on select "Country United States Canada ----------------------------- Afghanistan Albania …" at bounding box center [543, 292] width 324 height 17
select select "US"
click at [381, 284] on select "Country United States Canada ----------------------------- Afghanistan Albania …" at bounding box center [543, 292] width 324 height 17
click at [431, 323] on input "text" at bounding box center [543, 320] width 324 height 28
type input "Gilroy"
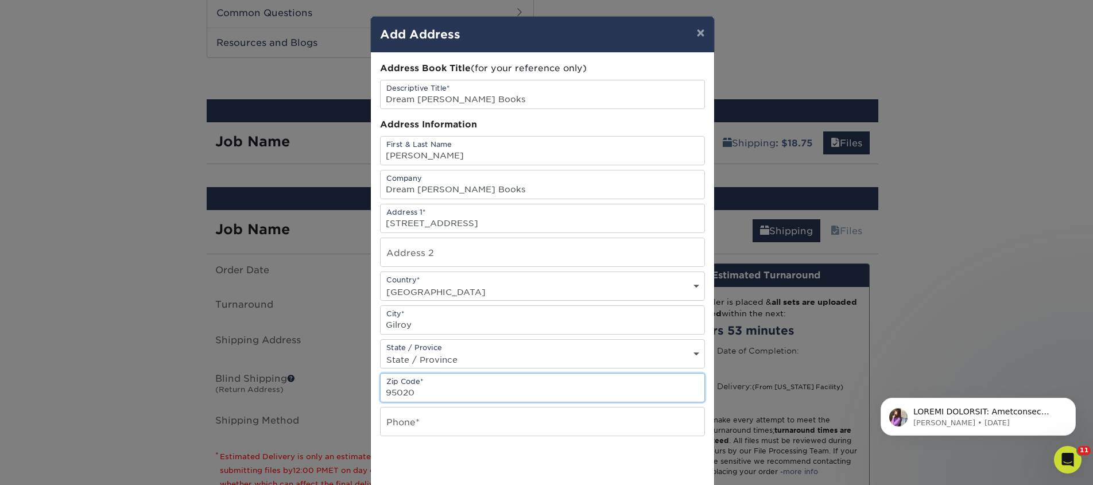
type input "95020"
type input "4257367064"
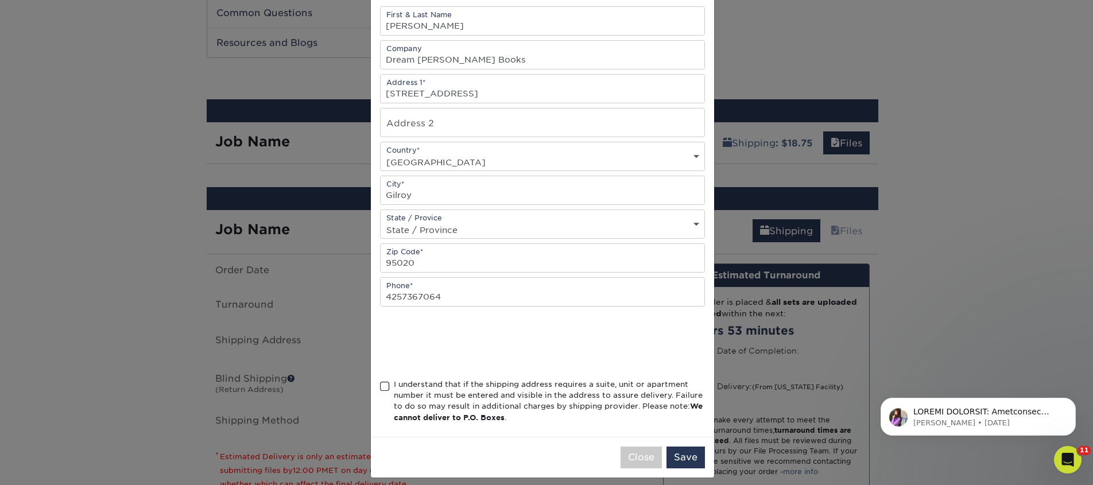
scroll to position [139, 0]
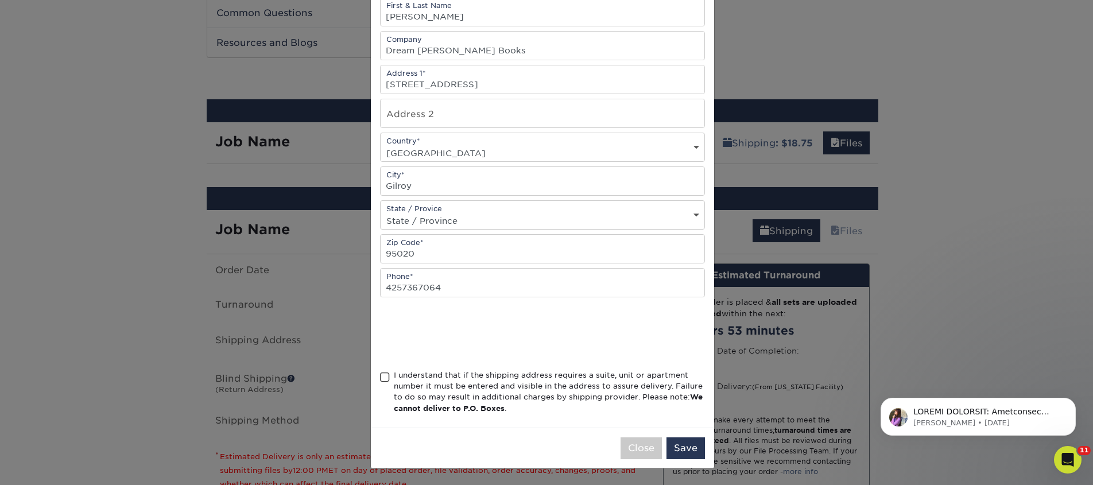
click at [383, 375] on span at bounding box center [385, 377] width 10 height 11
click at [0, 0] on input "I understand that if the shipping address requires a suite, unit or apartment n…" at bounding box center [0, 0] width 0 height 0
click at [675, 446] on button "Save" at bounding box center [686, 449] width 38 height 22
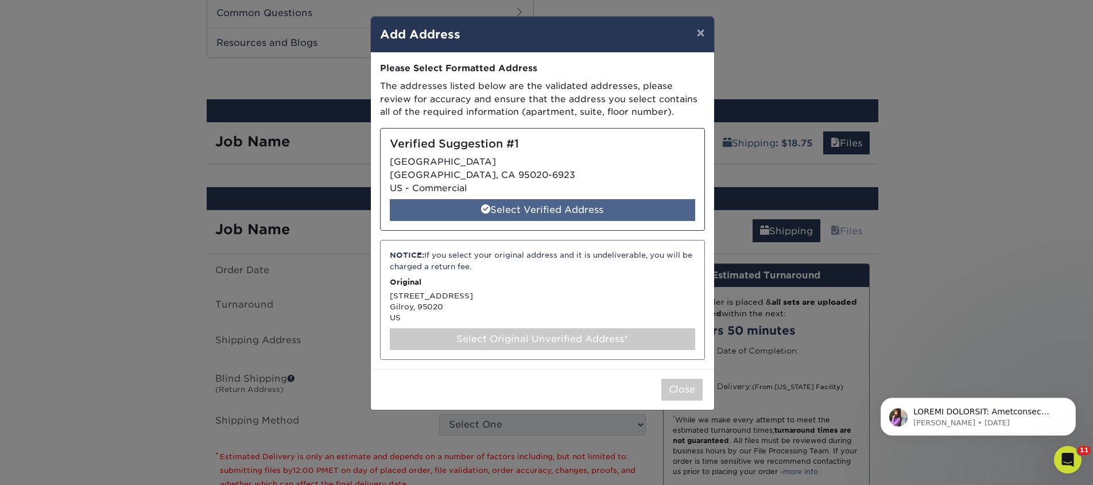
click at [547, 213] on div "Select Verified Address" at bounding box center [543, 210] width 306 height 22
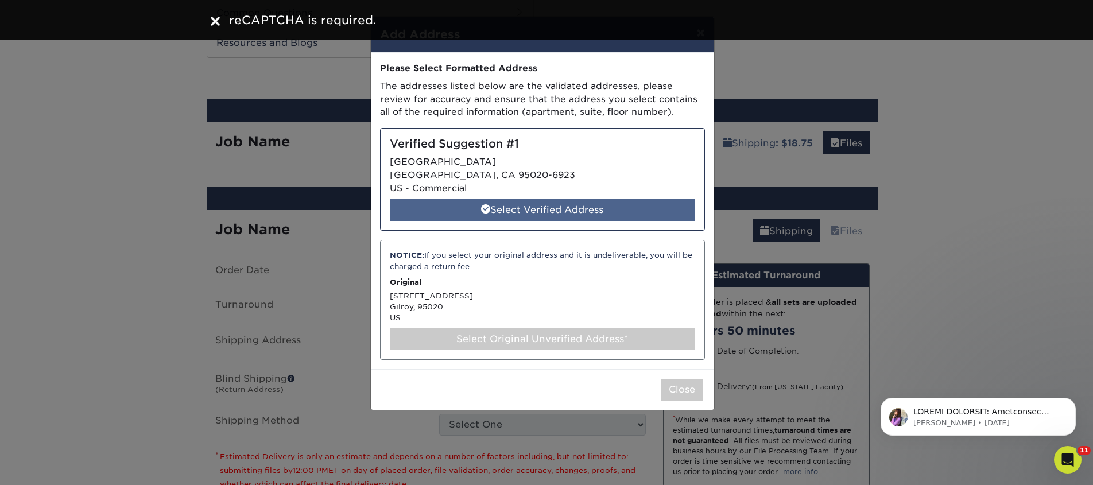
click at [546, 213] on div "Select Verified Address" at bounding box center [543, 210] width 306 height 22
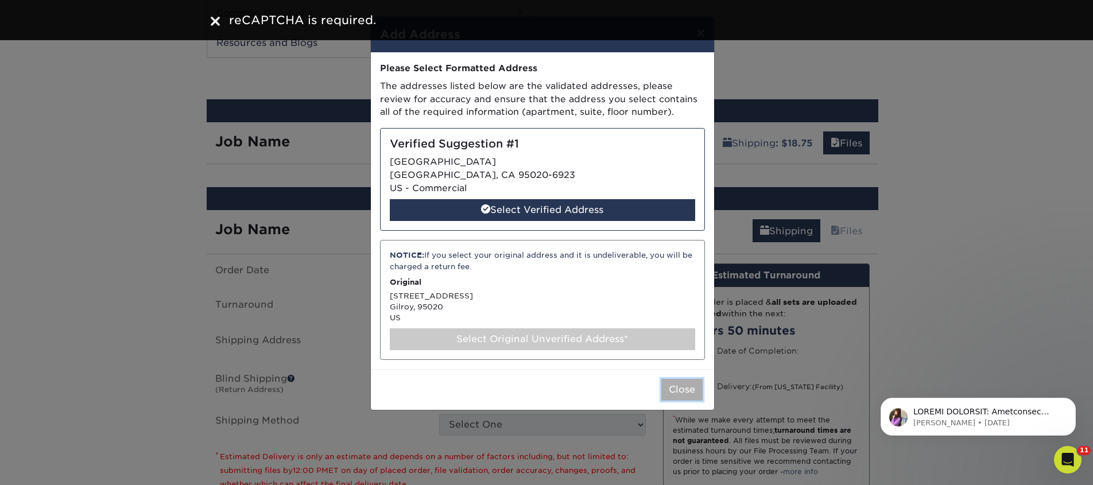
click at [668, 384] on button "Close" at bounding box center [682, 390] width 41 height 22
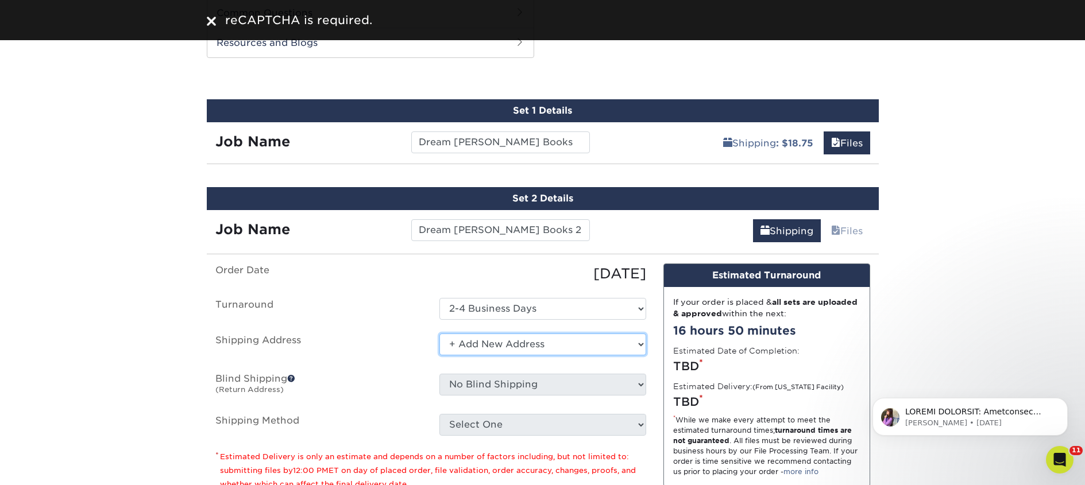
click at [497, 342] on select "Select One 2nd Floor Convention Center A Better Today Books & Boutique A Good B…" at bounding box center [542, 345] width 207 height 22
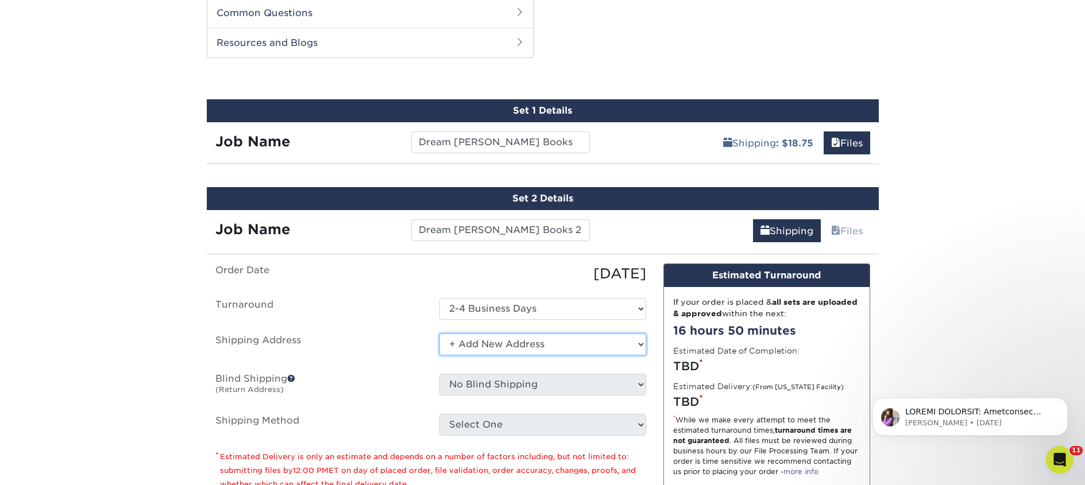
click at [439, 334] on select "Select One 2nd Floor Convention Center A Better Today Books & Boutique A Good B…" at bounding box center [542, 345] width 207 height 22
click at [463, 343] on select "Select One 2nd Floor Convention Center A Better Today Books & Boutique A Good B…" at bounding box center [542, 345] width 207 height 22
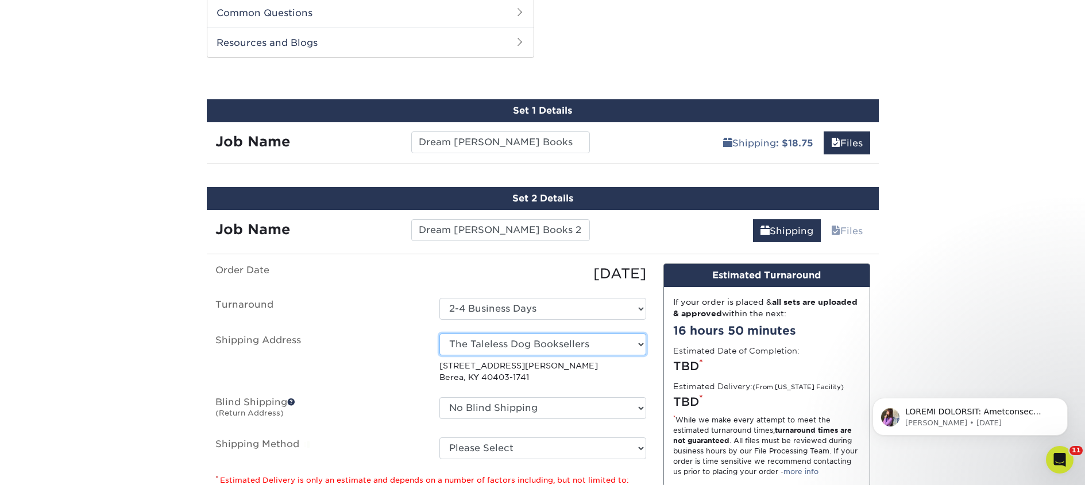
click at [532, 342] on select "Select One 2nd Floor Convention Center A Better Today Books & Boutique A Good B…" at bounding box center [542, 345] width 207 height 22
select select "newaddress"
click at [439, 334] on select "Select One 2nd Floor Convention Center A Better Today Books & Boutique A Good B…" at bounding box center [542, 345] width 207 height 22
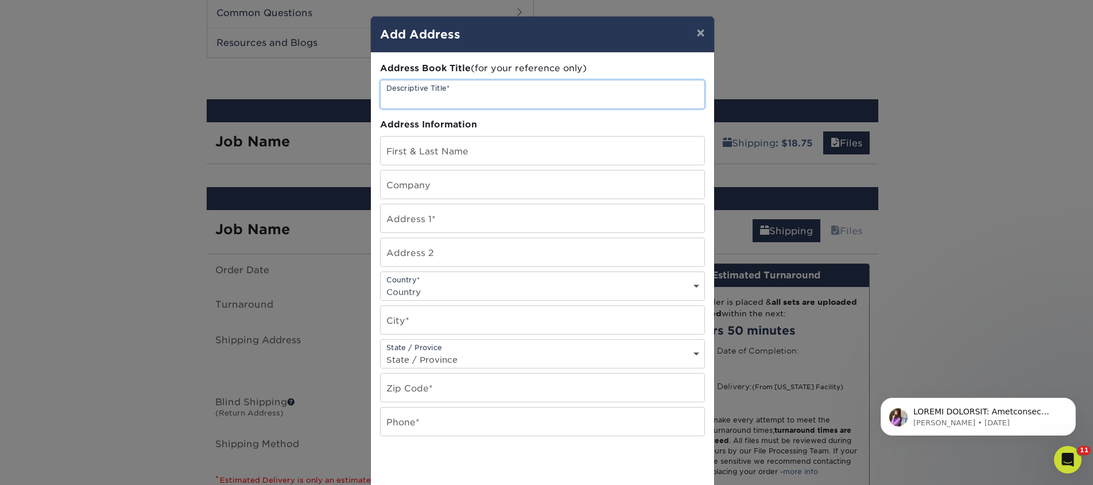
click at [426, 97] on input "text" at bounding box center [543, 94] width 324 height 28
click at [468, 93] on input "text" at bounding box center [543, 94] width 324 height 28
paste input "Dream Weaver Books"
type input "Dream Weaver Books"
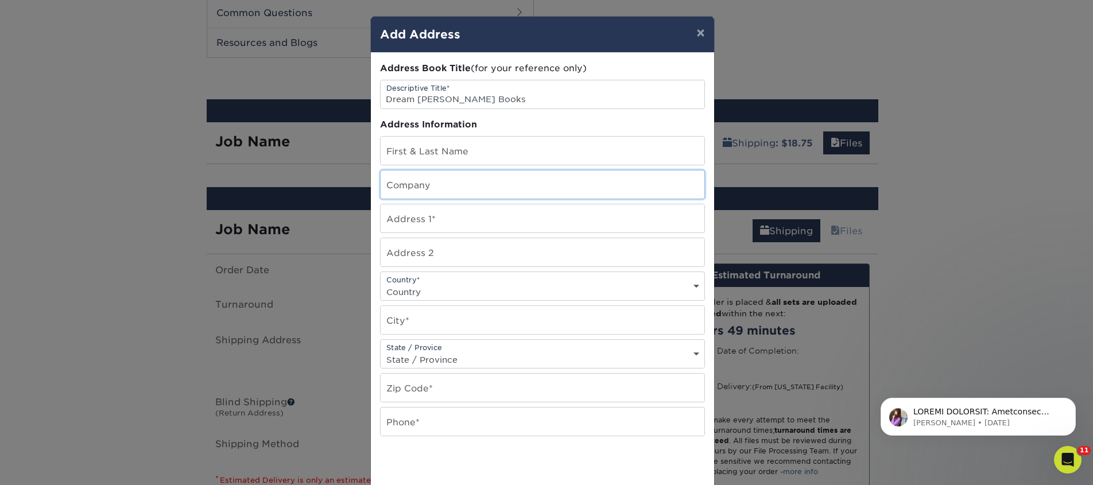
click at [410, 176] on input "text" at bounding box center [543, 185] width 324 height 28
paste input "Dream Weaver Books"
type input "Dream Weaver Books"
click at [486, 158] on input "text" at bounding box center [543, 151] width 324 height 28
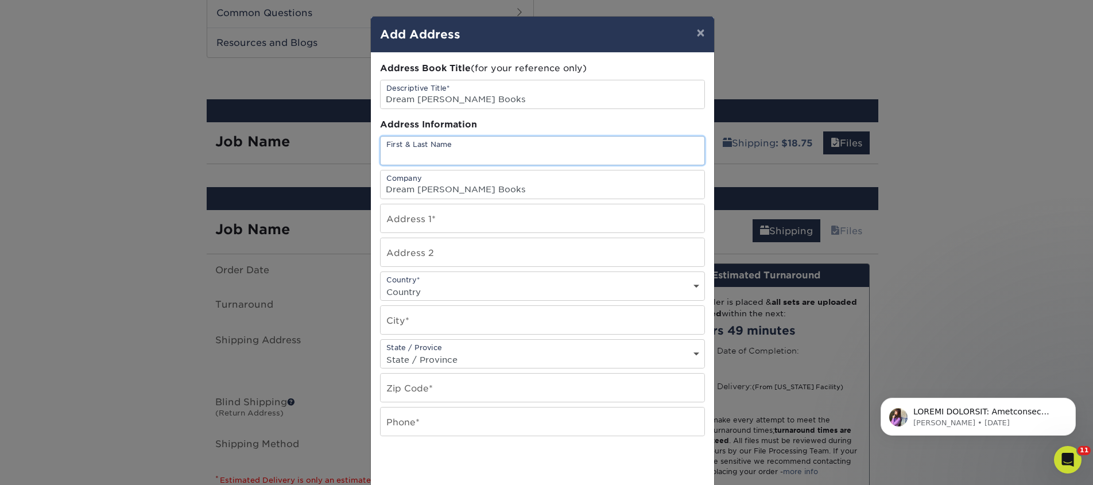
paste input "Anika Mathewson"
type input "Anika Mathewson"
click at [439, 222] on input "text" at bounding box center [543, 218] width 324 height 28
paste input "7393 Monterey St"
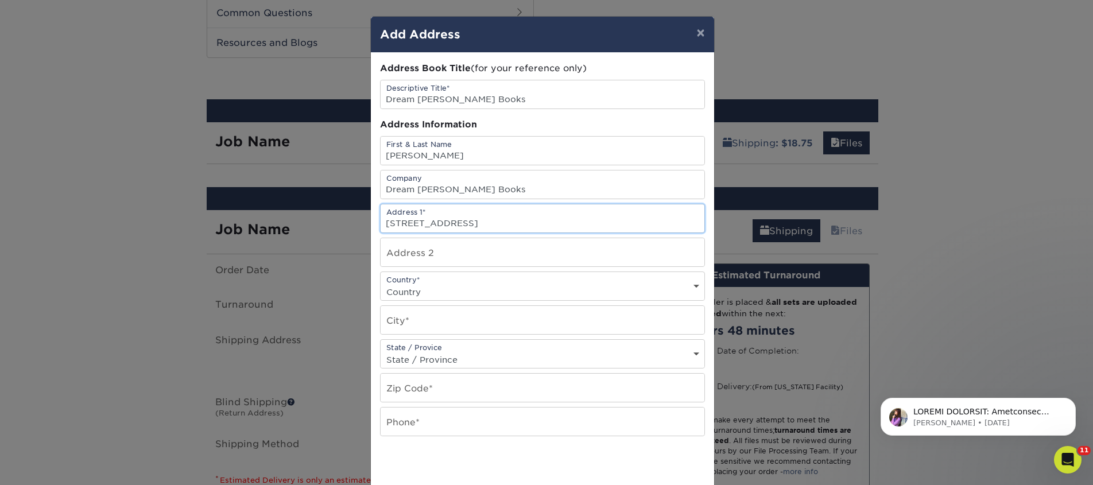
type input "7393 Monterey St"
click at [414, 318] on input "text" at bounding box center [543, 320] width 324 height 28
type input "Gilroy"
click at [439, 345] on div "State / Provice State / Province Alabama Alaska Arizona Arkansas California Col…" at bounding box center [542, 353] width 325 height 29
click at [428, 400] on input "text" at bounding box center [543, 388] width 324 height 28
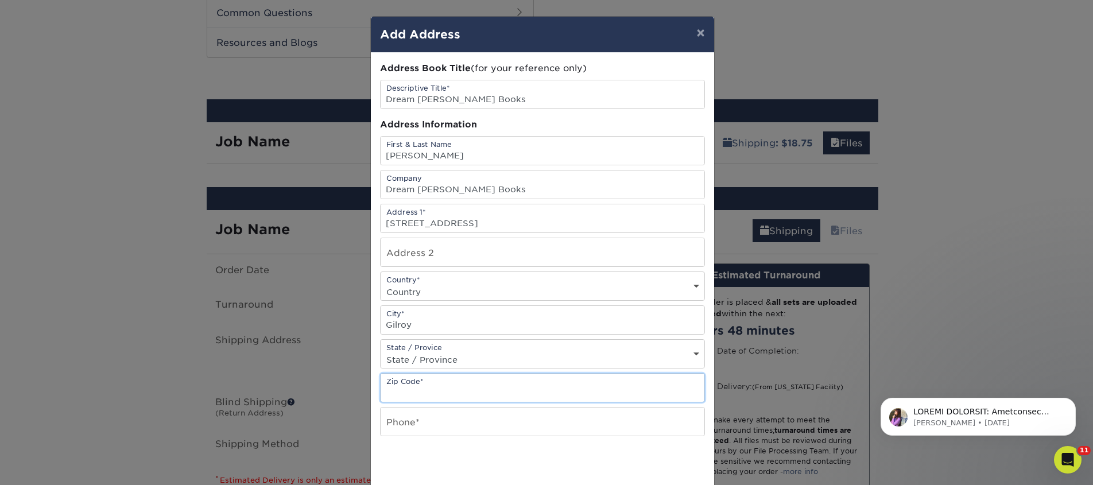
paste input "95020"
type input "95020"
click at [424, 416] on input "text" at bounding box center [543, 422] width 324 height 28
type input "4257367064"
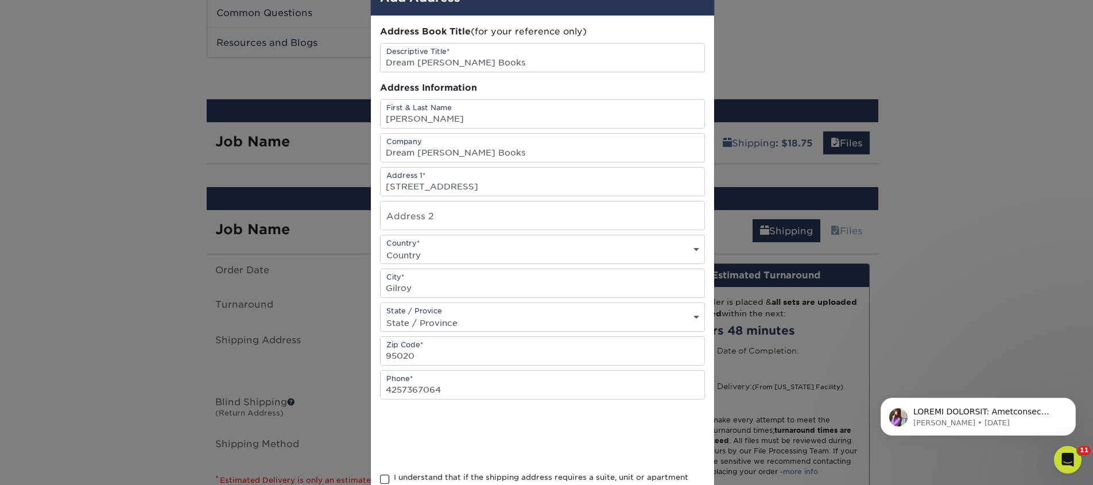
scroll to position [139, 0]
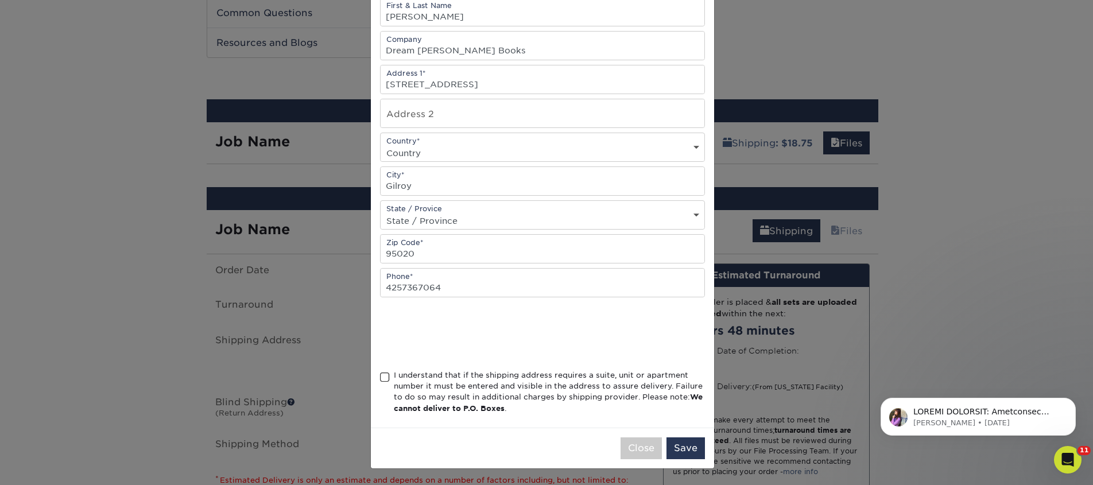
drag, startPoint x: 435, startPoint y: 388, endPoint x: 461, endPoint y: 391, distance: 26.6
click at [435, 387] on div "I understand that if the shipping address requires a suite, unit or apartment n…" at bounding box center [549, 392] width 311 height 45
click at [0, 0] on input "I understand that if the shipping address requires a suite, unit or apartment n…" at bounding box center [0, 0] width 0 height 0
click at [697, 457] on button "Save" at bounding box center [686, 449] width 38 height 22
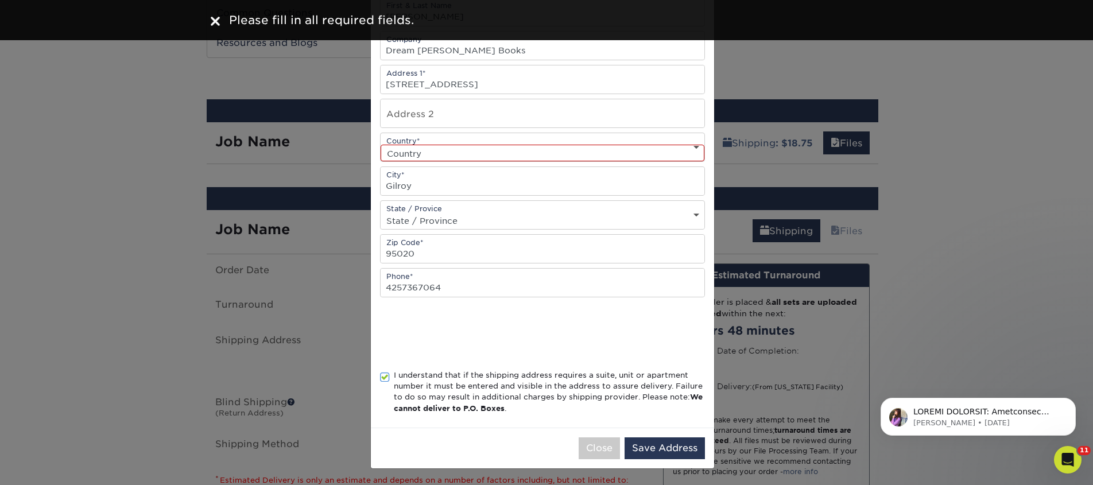
click at [446, 160] on select "Country United States Canada ----------------------------- Afghanistan Albania …" at bounding box center [543, 153] width 324 height 17
select select "US"
click at [381, 145] on select "Country United States Canada ----------------------------- Afghanistan Albania …" at bounding box center [543, 153] width 324 height 17
click at [651, 442] on button "Save Address" at bounding box center [665, 449] width 80 height 22
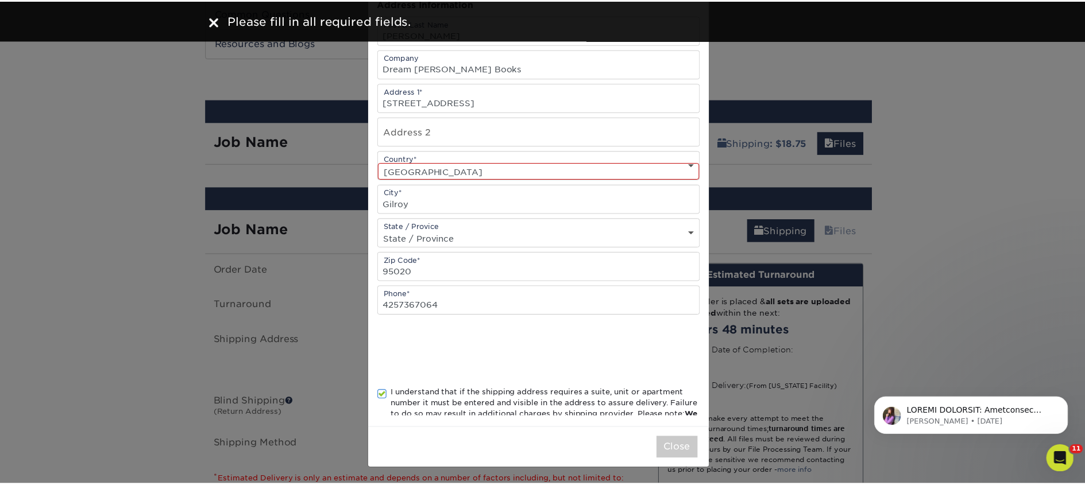
scroll to position [0, 0]
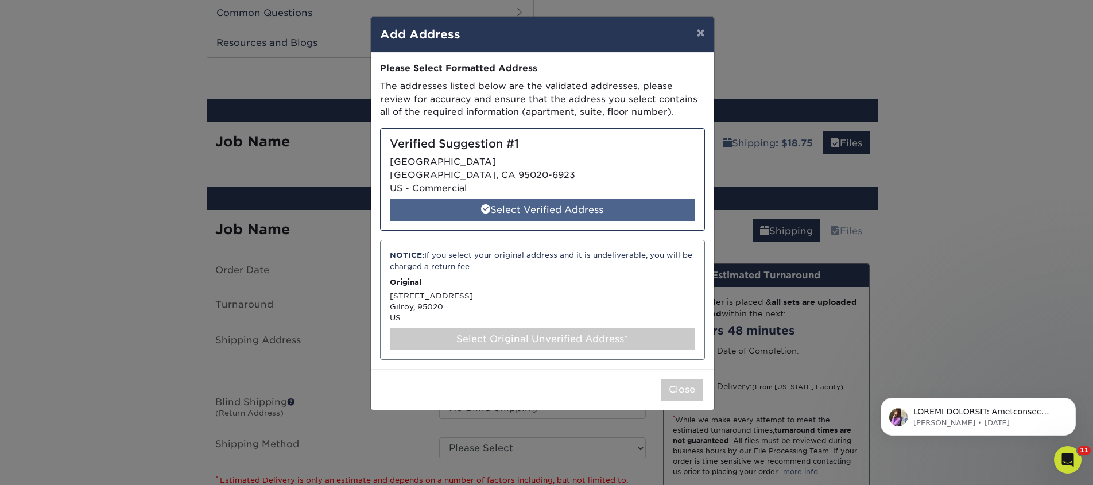
click at [548, 206] on div "Select Verified Address" at bounding box center [543, 210] width 306 height 22
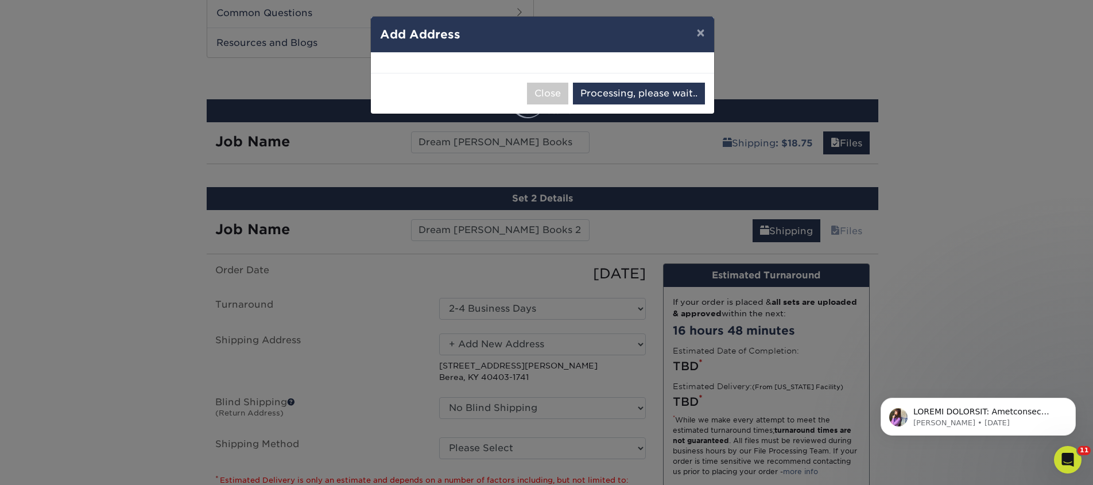
select select "285743"
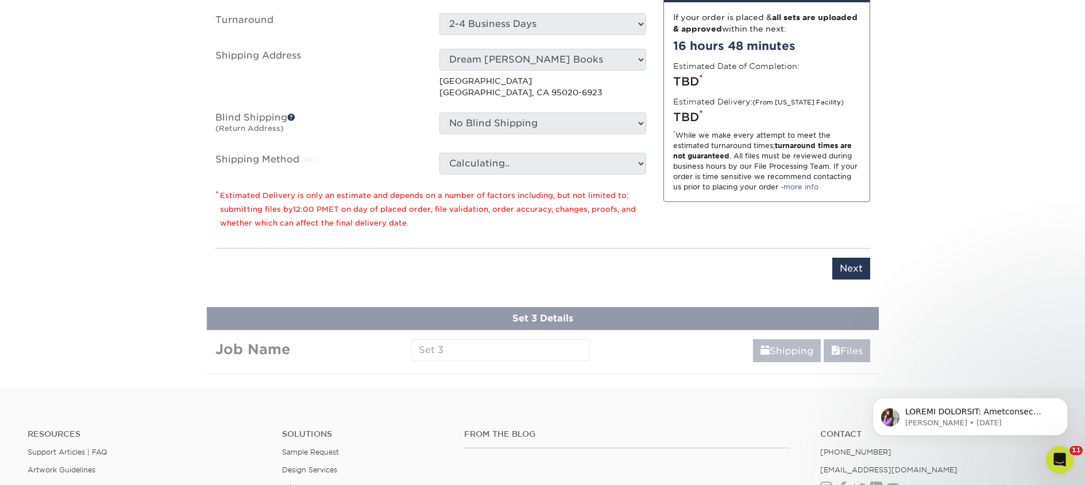
scroll to position [874, 0]
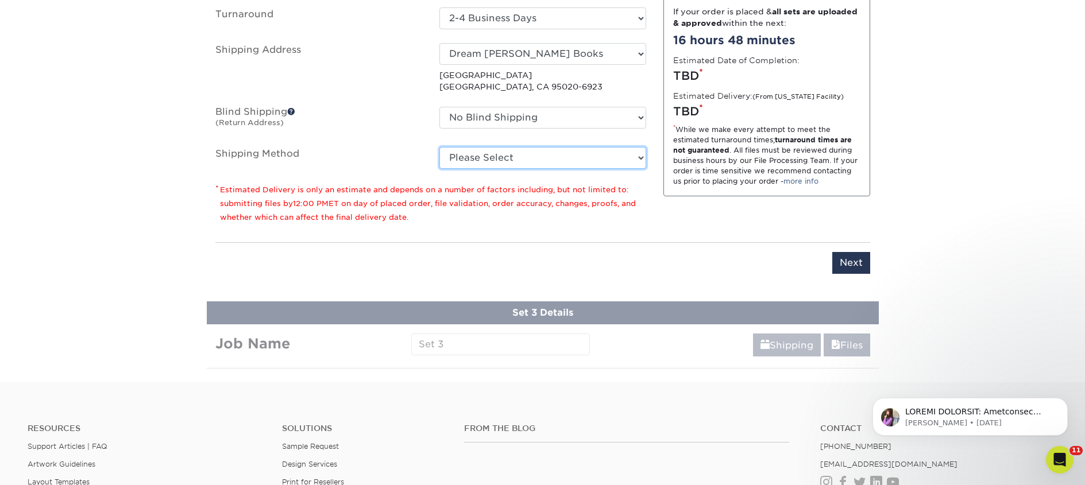
click at [546, 162] on select "Please Select Ground Shipping (+$18.75) 3 Day Shipping Service (+$26.48) 2 Day …" at bounding box center [542, 158] width 207 height 22
select select "03"
click at [439, 147] on select "Please Select Ground Shipping (+$18.75) 3 Day Shipping Service (+$26.48) 2 Day …" at bounding box center [542, 158] width 207 height 22
click at [850, 262] on input "Next" at bounding box center [851, 263] width 38 height 22
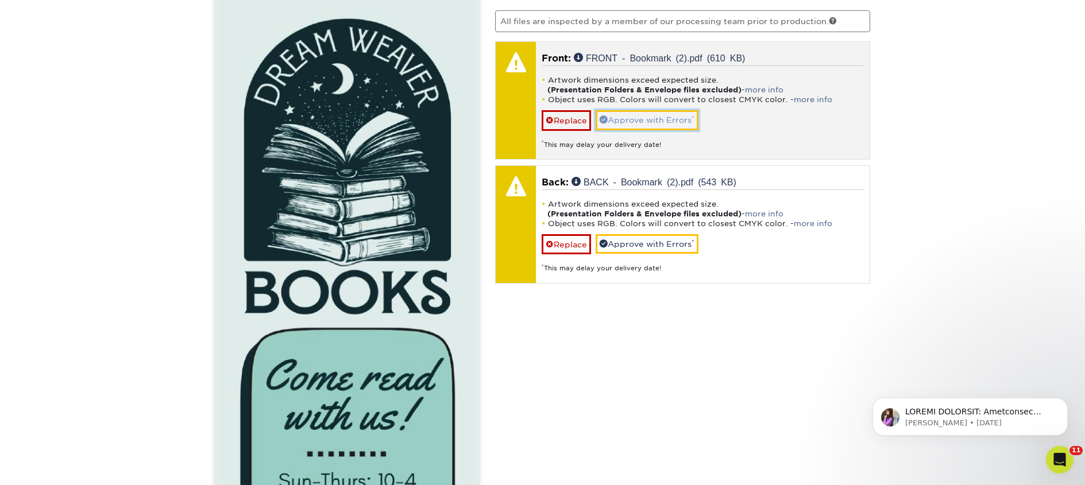
click at [656, 127] on link "Approve with Errors *" at bounding box center [647, 120] width 103 height 20
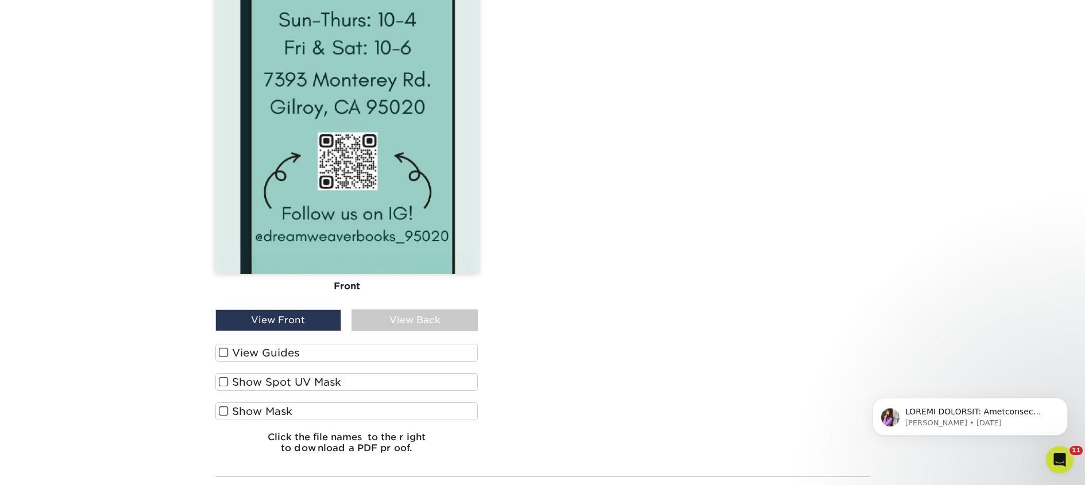
scroll to position [1251, 0]
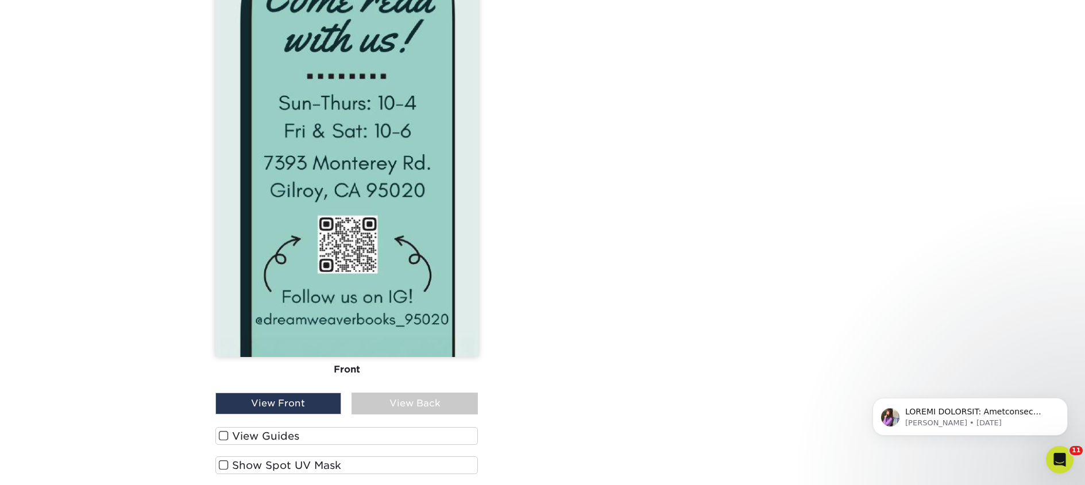
click at [369, 401] on div "View Back" at bounding box center [414, 404] width 126 height 22
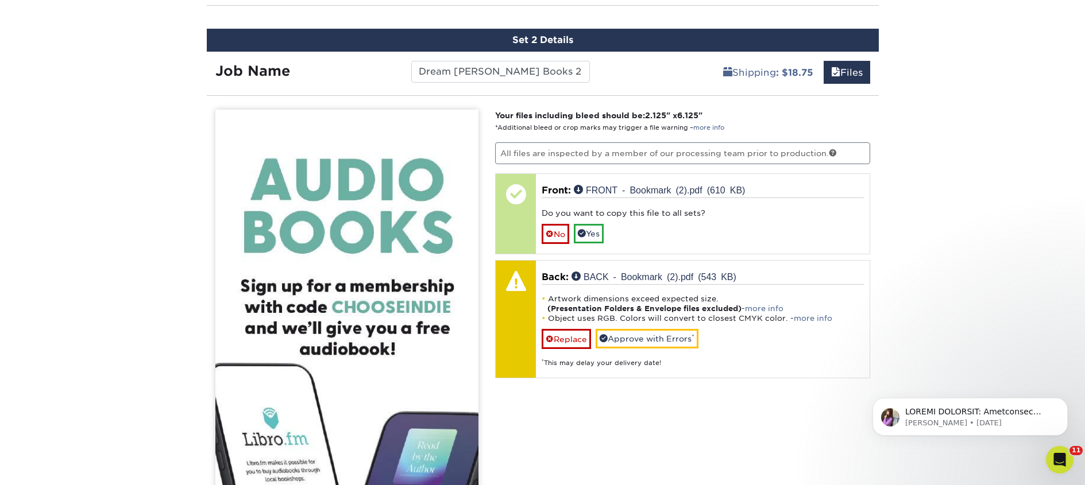
scroll to position [834, 0]
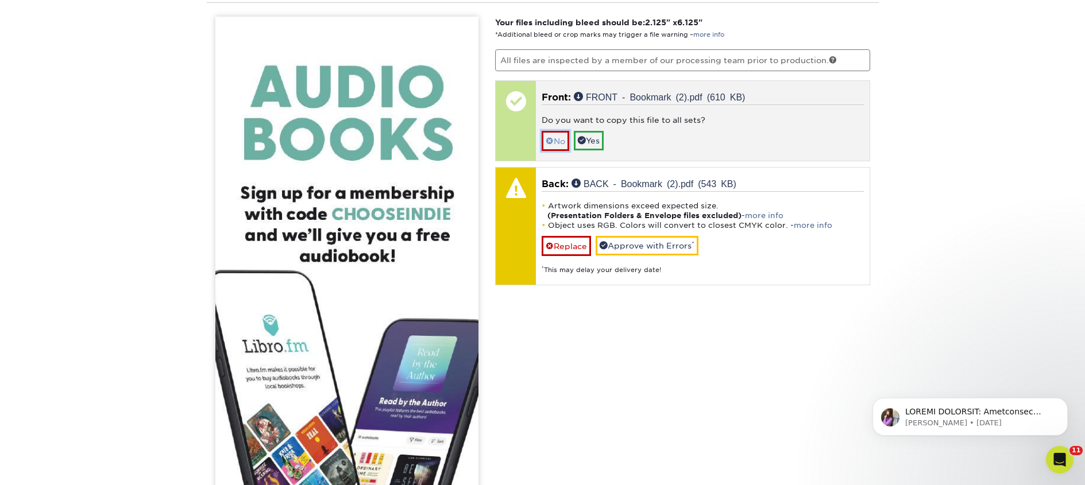
click at [558, 136] on link "No" at bounding box center [556, 141] width 28 height 20
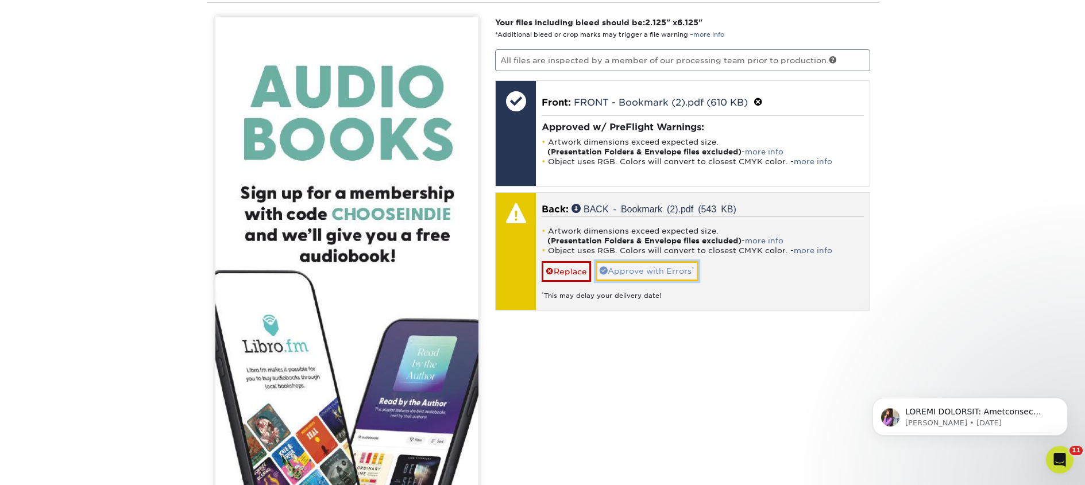
click at [632, 266] on link "Approve with Errors *" at bounding box center [647, 271] width 103 height 20
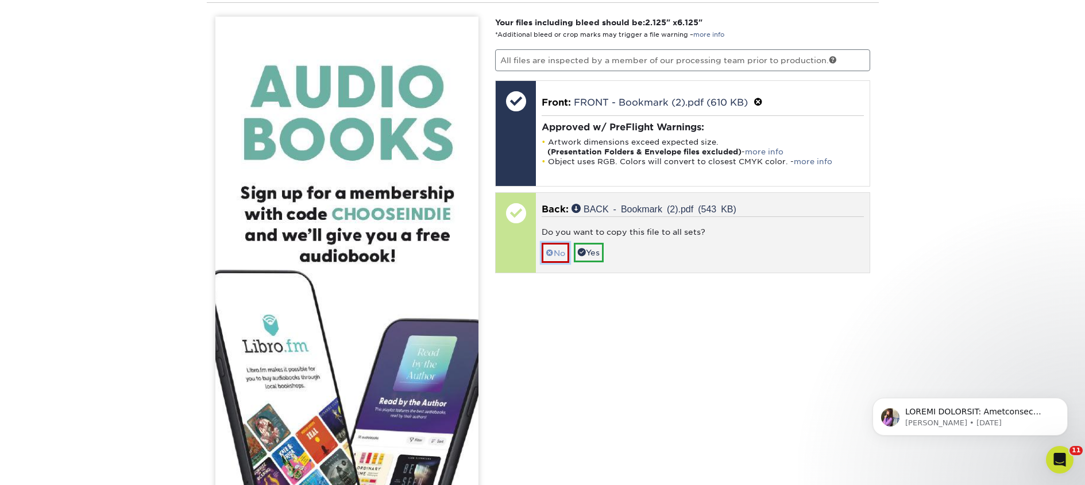
click at [562, 249] on link "No" at bounding box center [556, 253] width 28 height 20
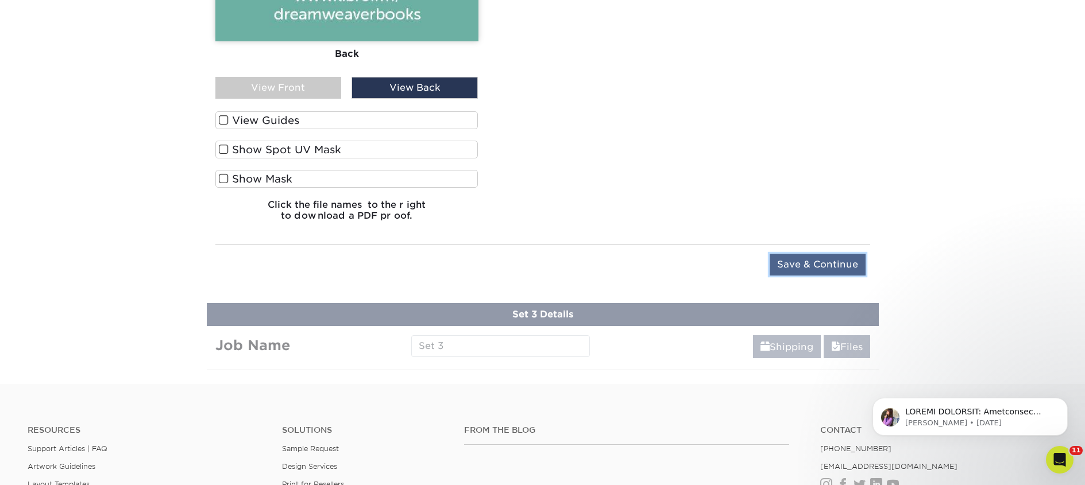
click at [797, 269] on input "Save & Continue" at bounding box center [818, 265] width 96 height 22
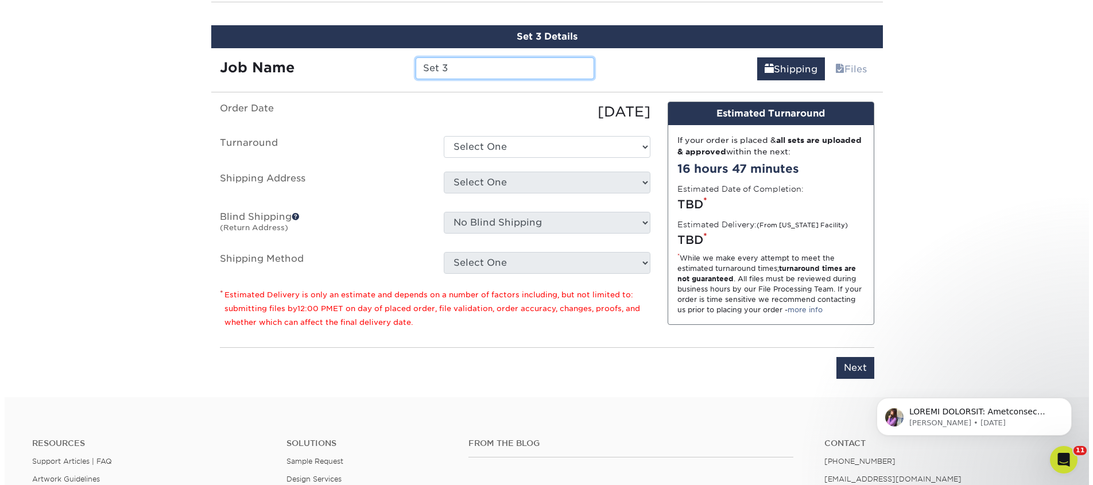
scroll to position [834, 0]
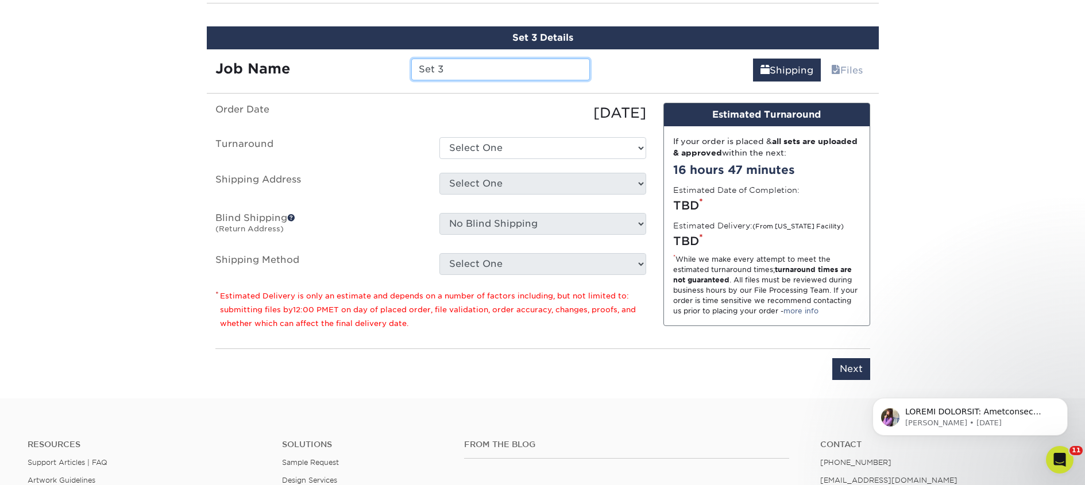
click at [454, 71] on input "Set 3" at bounding box center [500, 70] width 179 height 22
click at [454, 70] on input "Set 3" at bounding box center [500, 70] width 179 height 22
type input "Dream Weaver - 3"
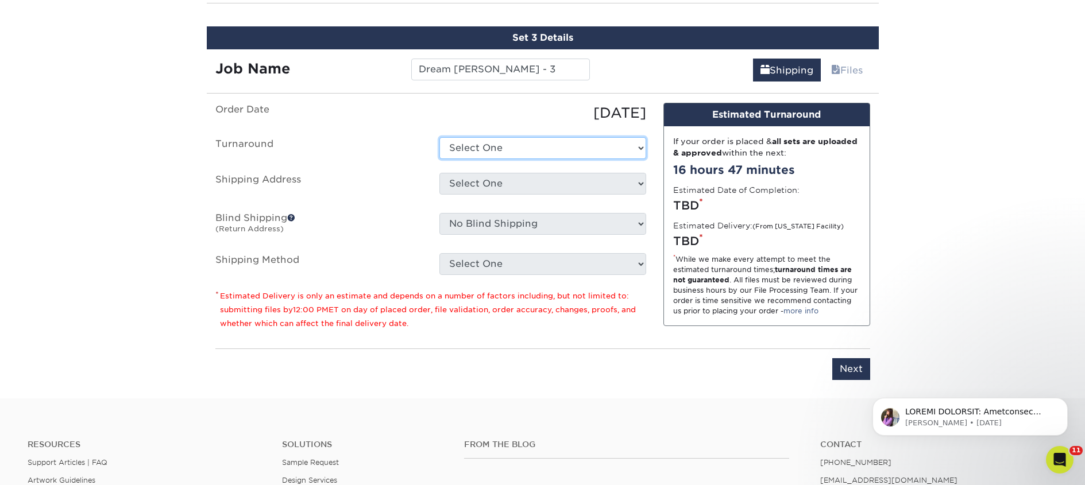
click at [463, 146] on select "Select One 2-4 Business Days 2 Day Next Business Day" at bounding box center [542, 148] width 207 height 22
select select "23bed37c-fa74-46a4-afc9-d3c3160655ce"
click at [439, 137] on select "Select One 2-4 Business Days 2 Day Next Business Day" at bounding box center [542, 148] width 207 height 22
click at [472, 180] on select "Select One 2nd Floor Convention Center A Better Today Books & Boutique A Good B…" at bounding box center [542, 184] width 207 height 22
select select "newaddress"
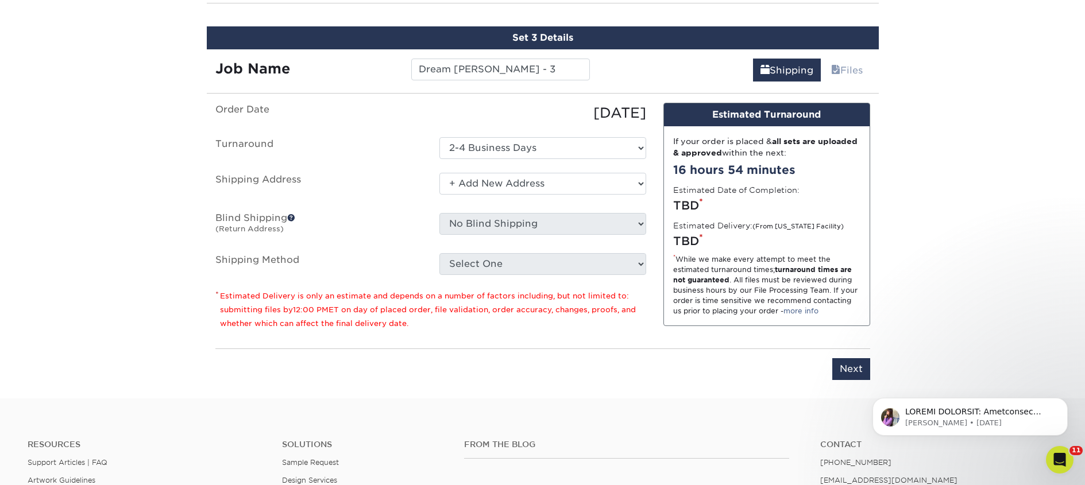
click at [439, 173] on select "Select One 2nd Floor Convention Center A Better Today Books & Boutique A Good B…" at bounding box center [542, 184] width 207 height 22
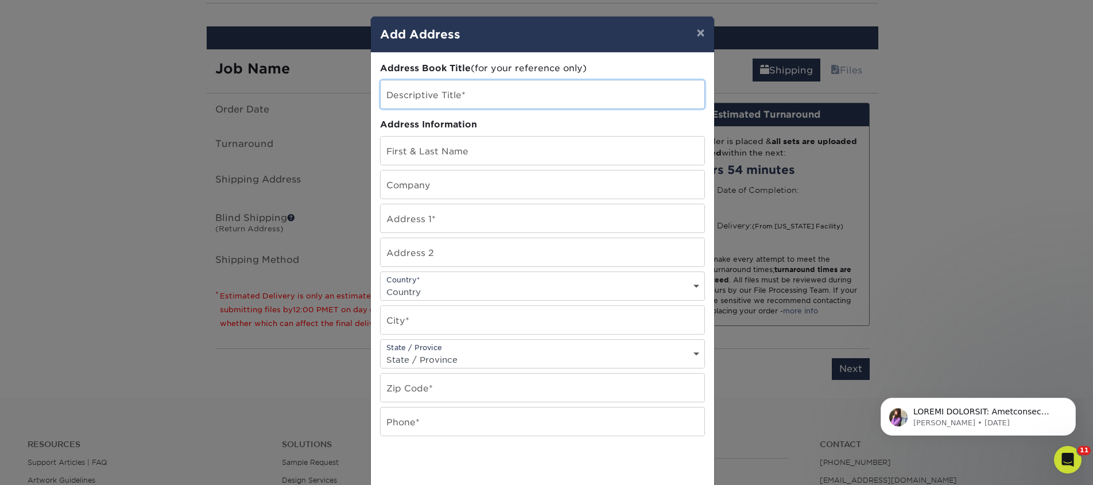
click at [454, 92] on input "text" at bounding box center [543, 94] width 324 height 28
type input "Dream Weaver Books"
drag, startPoint x: 461, startPoint y: 146, endPoint x: 458, endPoint y: 161, distance: 15.3
click at [461, 147] on input "text" at bounding box center [543, 151] width 324 height 28
type input "Anika Mathewson"
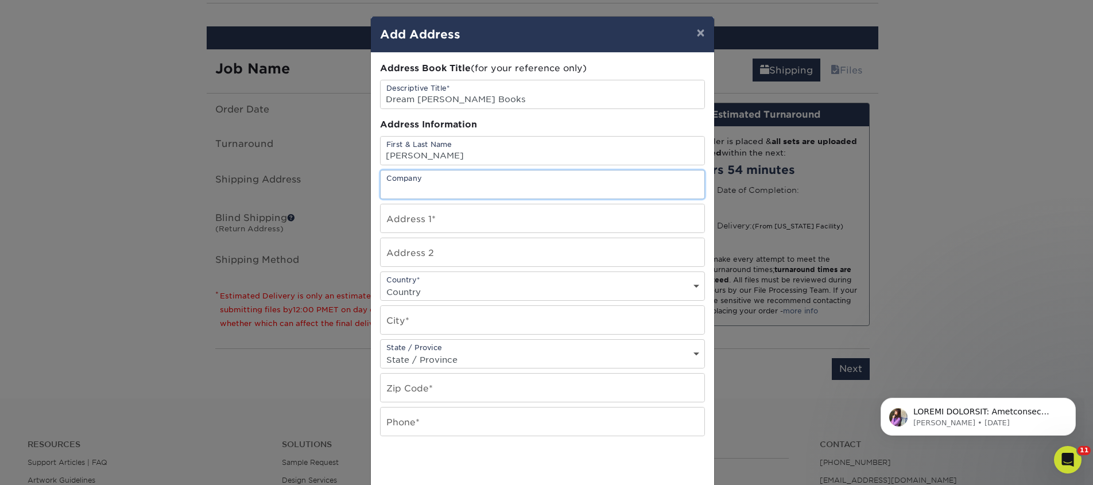
click at [466, 187] on input "text" at bounding box center [543, 185] width 324 height 28
type input "Dream Weaver Books"
click at [442, 222] on input "text" at bounding box center [543, 218] width 324 height 28
type input "7393 Monterey St"
click at [435, 289] on select "Country United States Canada ----------------------------- Afghanistan Albania …" at bounding box center [543, 292] width 324 height 17
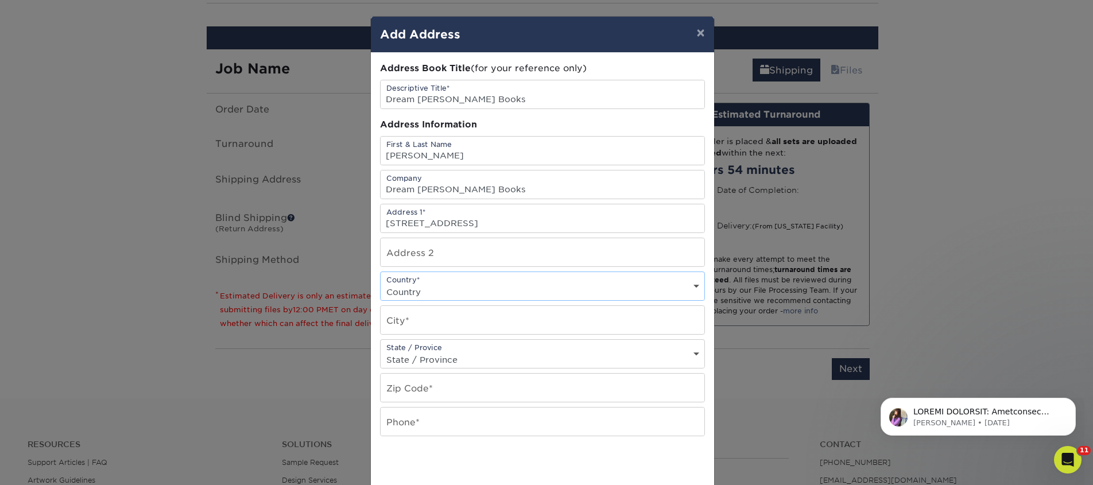
select select "US"
click at [381, 284] on select "Country United States Canada ----------------------------- Afghanistan Albania …" at bounding box center [543, 292] width 324 height 17
click at [431, 316] on input "text" at bounding box center [543, 320] width 324 height 28
type input "Gilroy"
click at [434, 387] on input "text" at bounding box center [543, 388] width 324 height 28
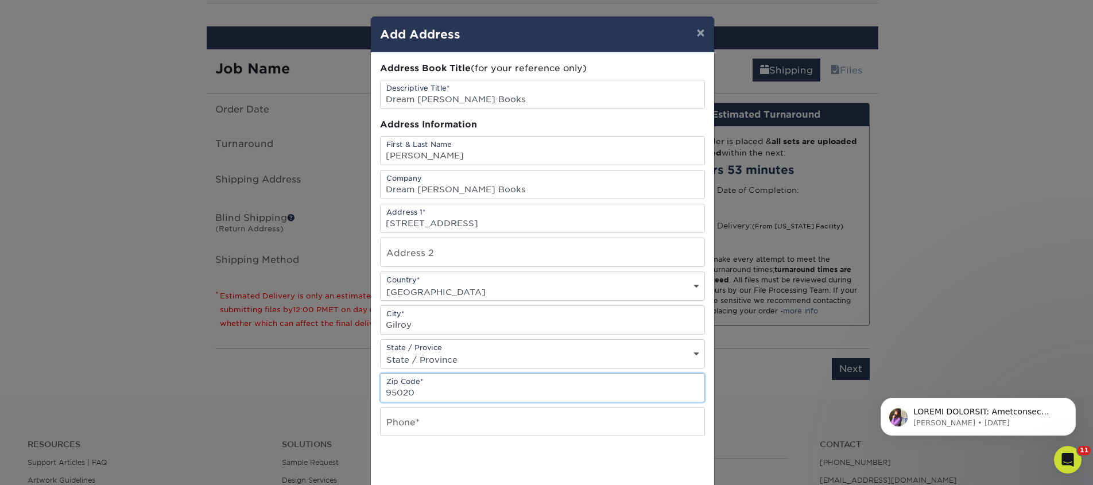
type input "95020"
click at [436, 435] on input "text" at bounding box center [543, 422] width 324 height 28
type input "4257367064"
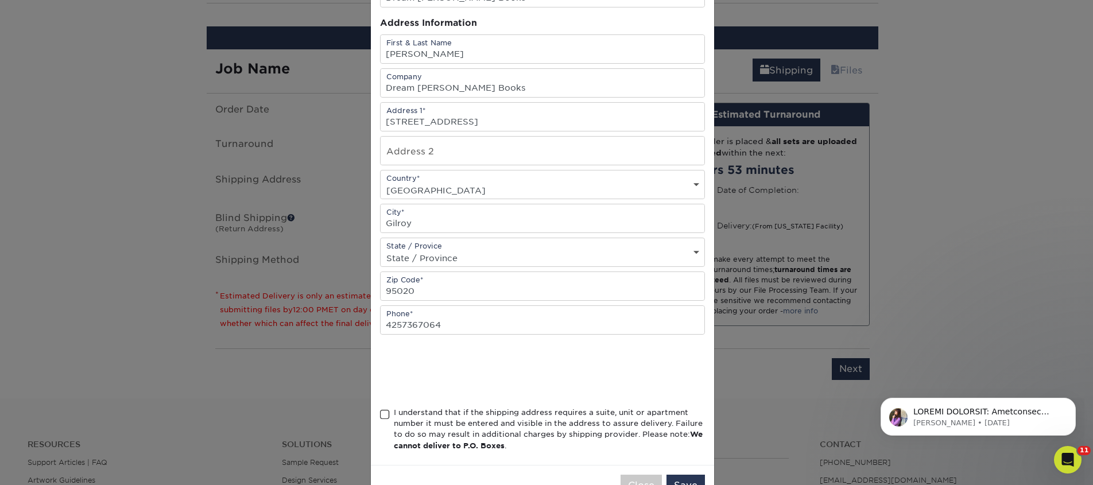
scroll to position [139, 0]
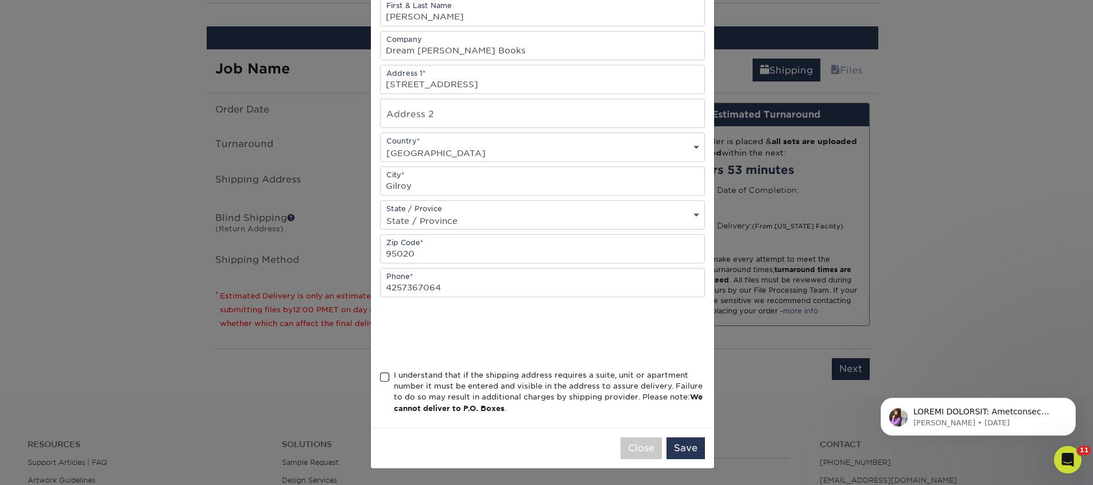
click at [403, 378] on div "I understand that if the shipping address requires a suite, unit or apartment n…" at bounding box center [549, 392] width 311 height 45
click at [0, 0] on input "I understand that if the shipping address requires a suite, unit or apartment n…" at bounding box center [0, 0] width 0 height 0
click at [687, 445] on button "Save" at bounding box center [686, 449] width 38 height 22
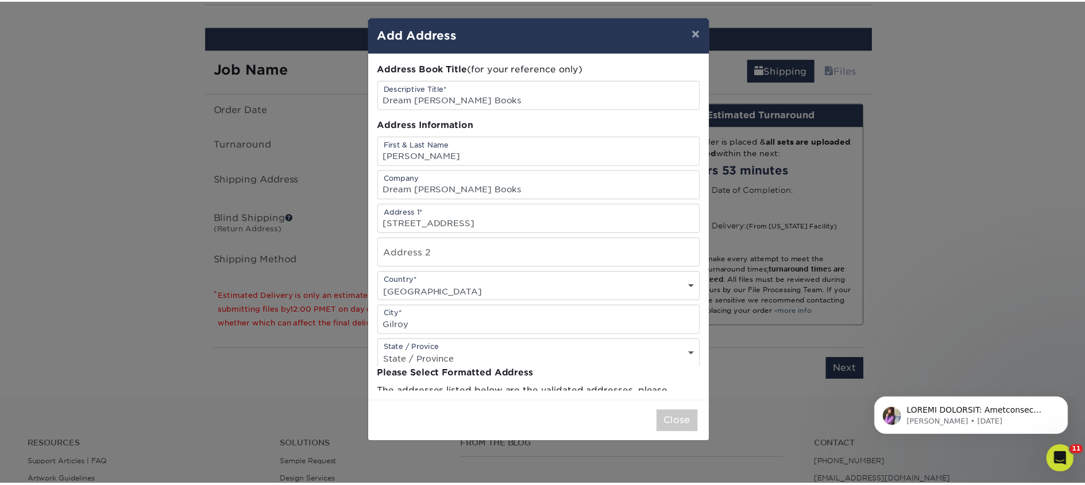
scroll to position [0, 0]
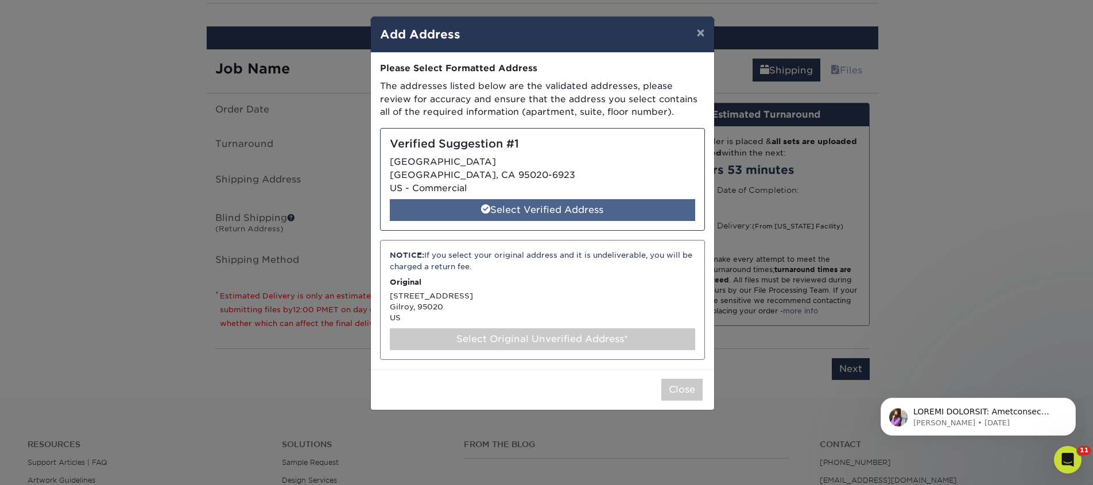
click at [528, 216] on div "Select Verified Address" at bounding box center [543, 210] width 306 height 22
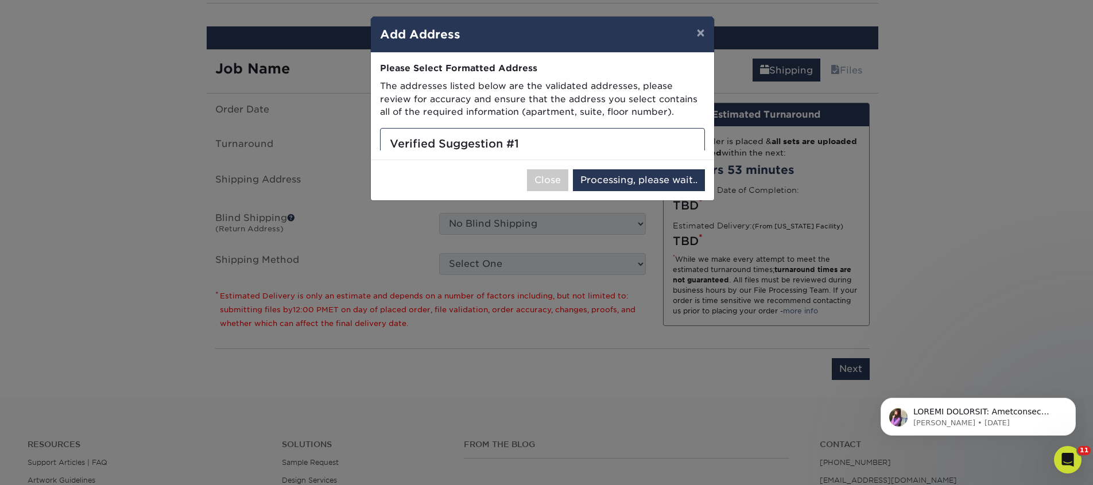
select select "285744"
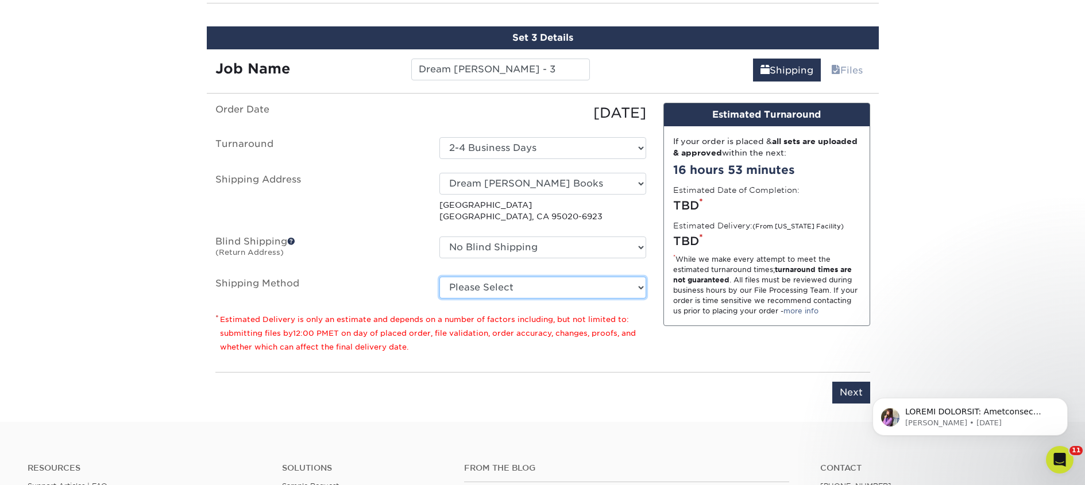
click at [521, 294] on select "Please Select Ground Shipping (+$18.75) 3 Day Shipping Service (+$26.48) 2 Day …" at bounding box center [542, 288] width 207 height 22
select select "03"
click at [439, 277] on select "Please Select Ground Shipping (+$18.75) 3 Day Shipping Service (+$26.48) 2 Day …" at bounding box center [542, 288] width 207 height 22
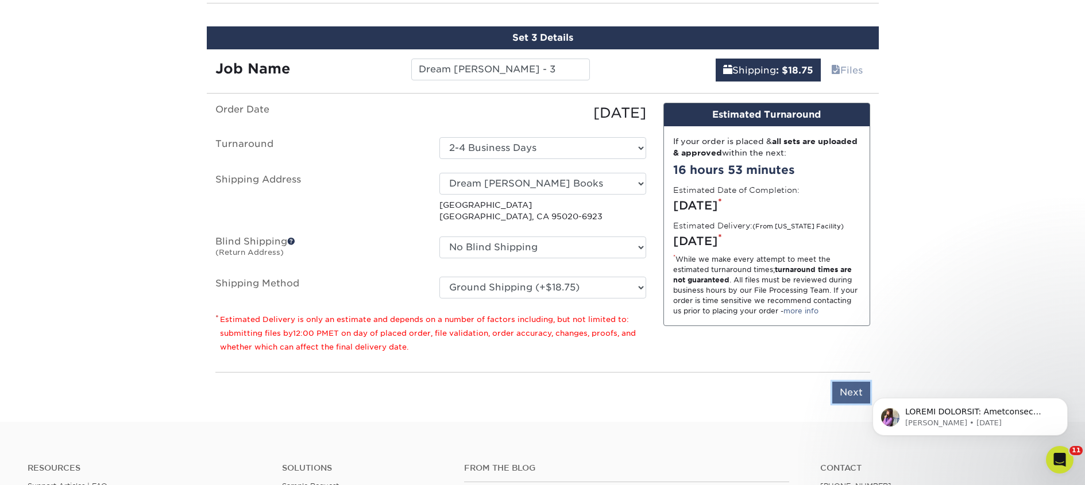
click at [849, 400] on input "Next" at bounding box center [851, 393] width 38 height 22
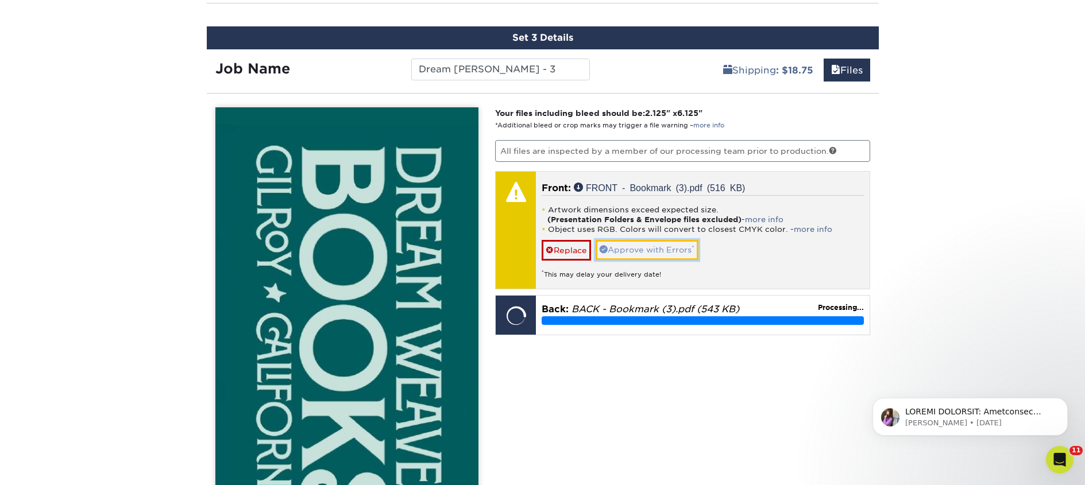
click at [633, 253] on link "Approve with Errors *" at bounding box center [647, 250] width 103 height 20
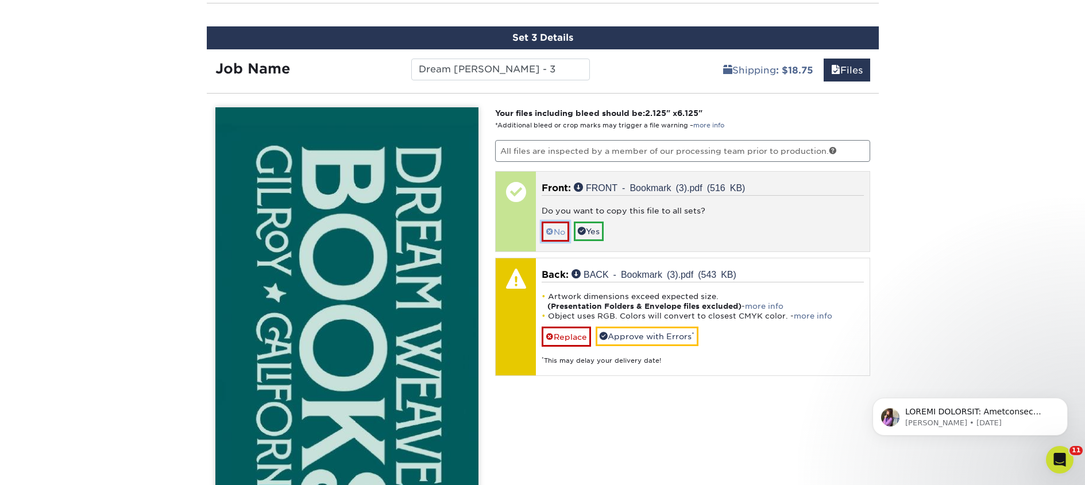
click at [558, 231] on link "No" at bounding box center [556, 232] width 28 height 20
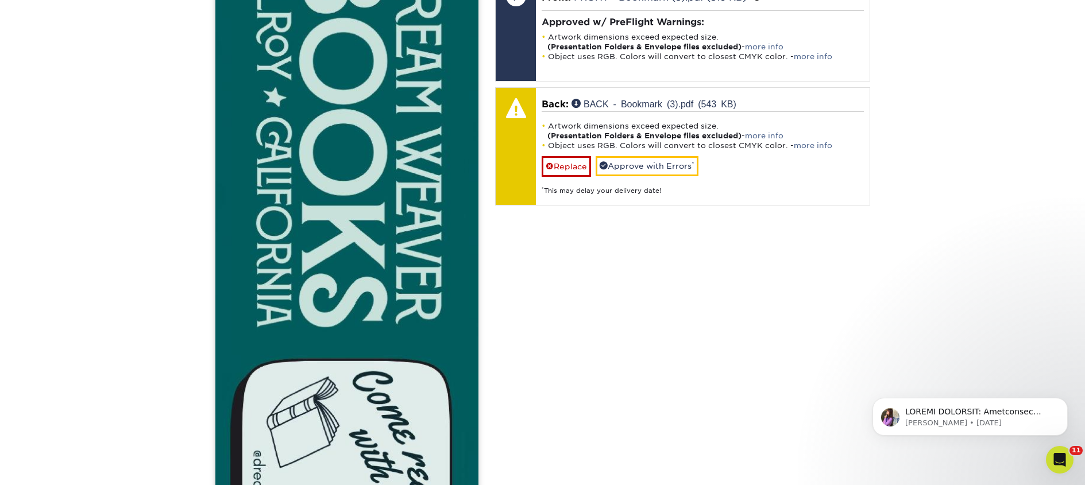
scroll to position [1039, 0]
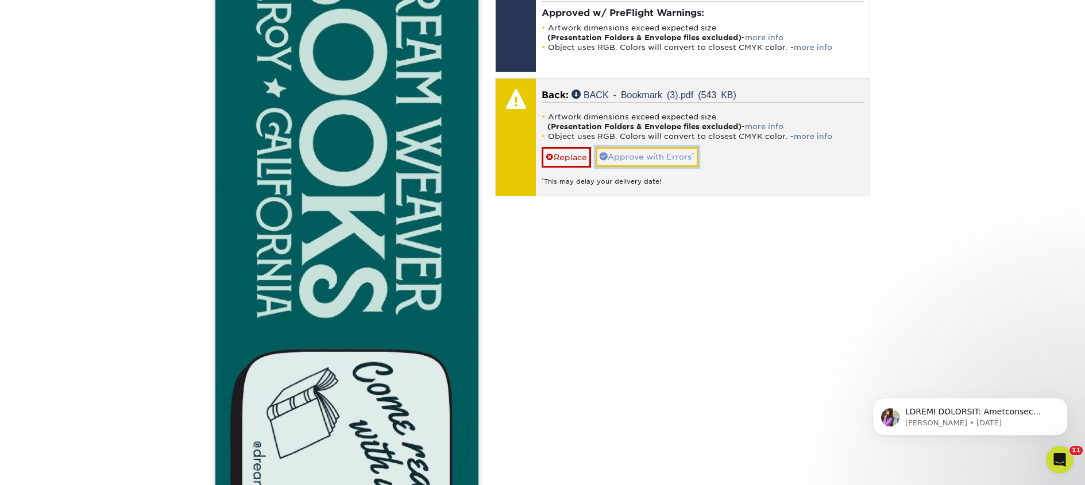
click at [621, 161] on link "Approve with Errors *" at bounding box center [647, 157] width 103 height 20
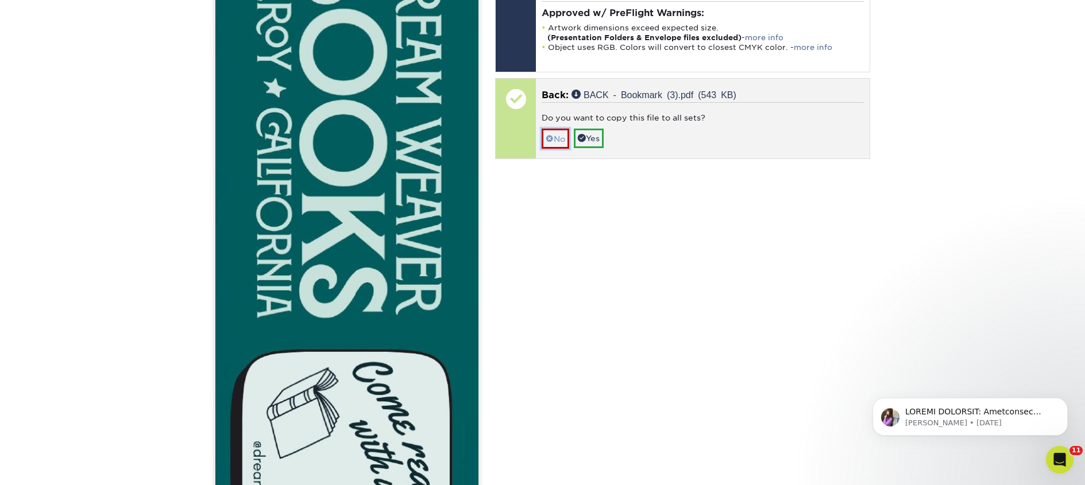
click at [558, 142] on link "No" at bounding box center [556, 139] width 28 height 20
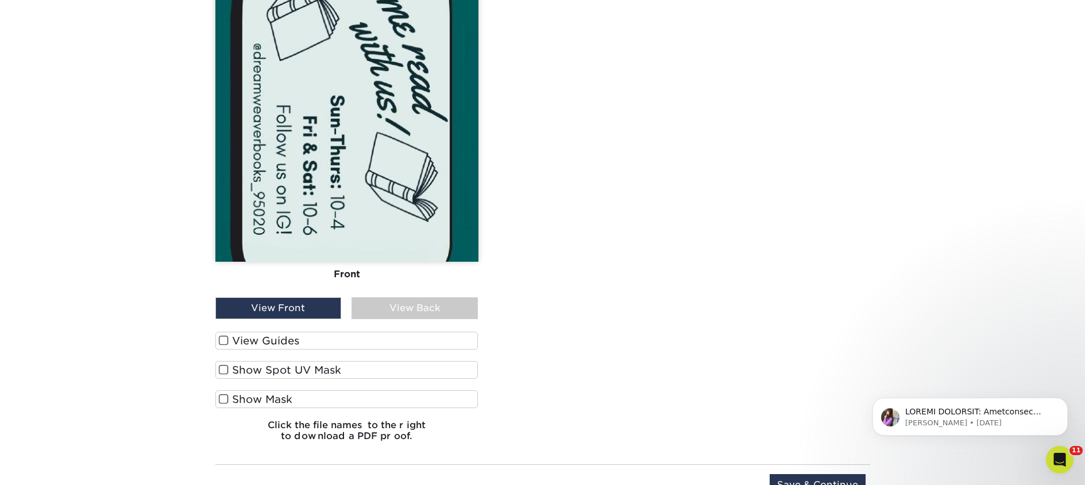
scroll to position [1437, 0]
click at [382, 308] on div "View Back" at bounding box center [414, 308] width 126 height 22
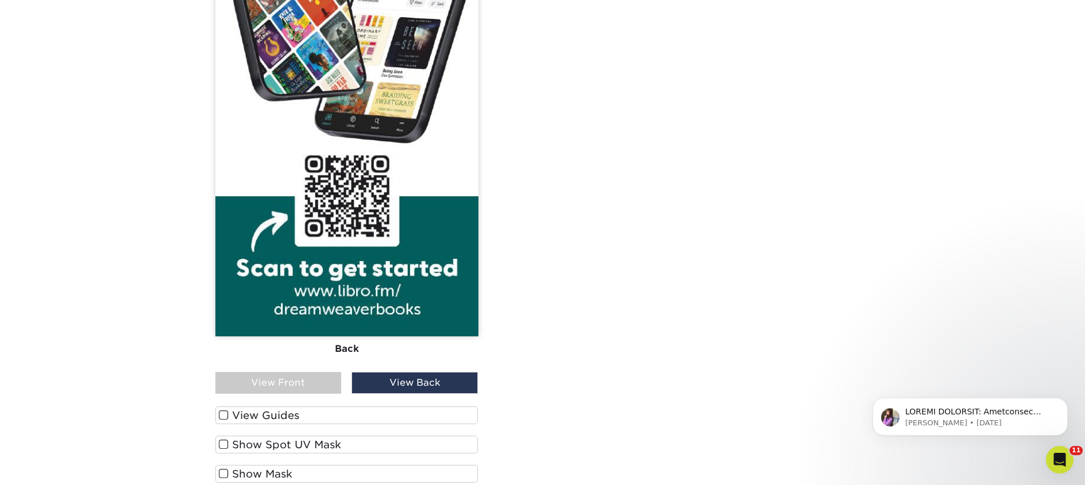
scroll to position [1347, 0]
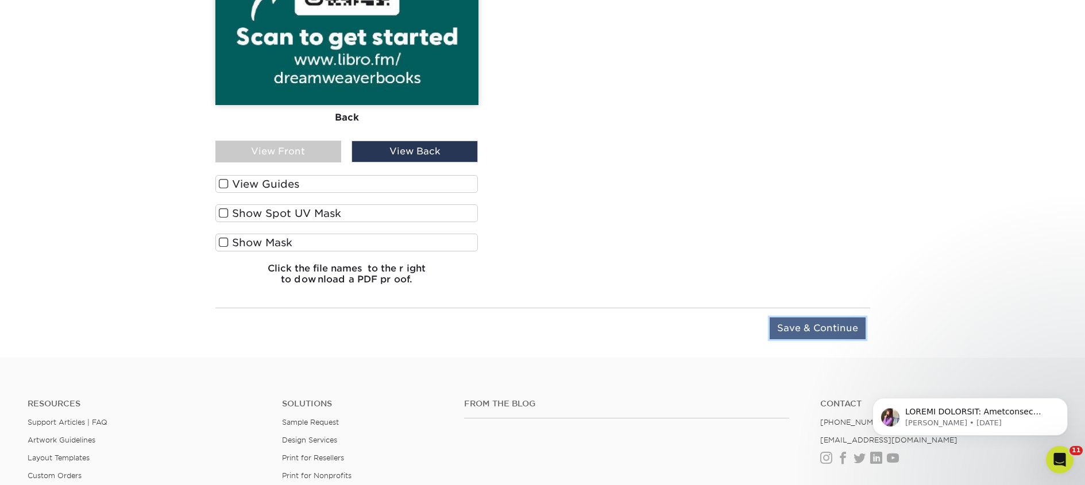
click at [820, 327] on input "Save & Continue" at bounding box center [818, 329] width 96 height 22
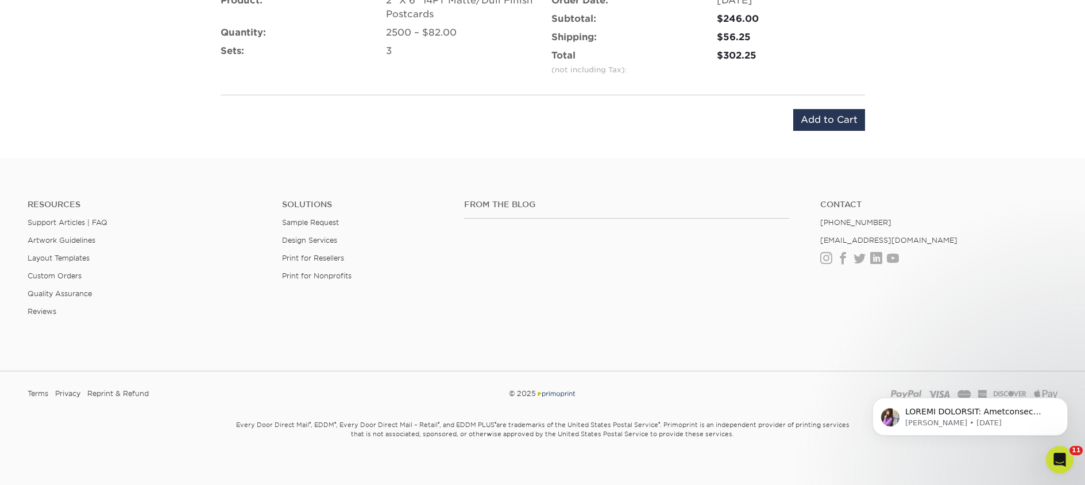
scroll to position [797, 0]
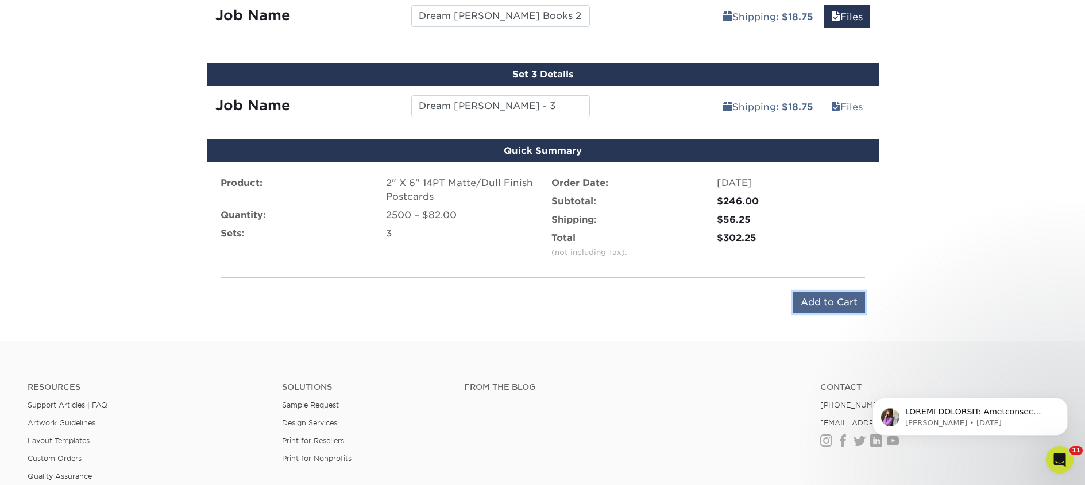
click at [794, 297] on input "Add to Cart" at bounding box center [829, 303] width 72 height 22
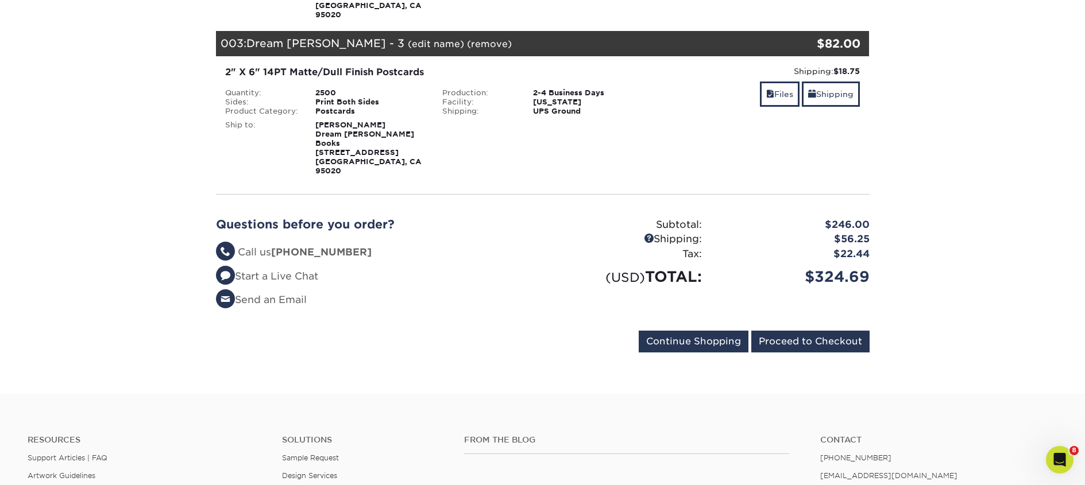
scroll to position [473, 0]
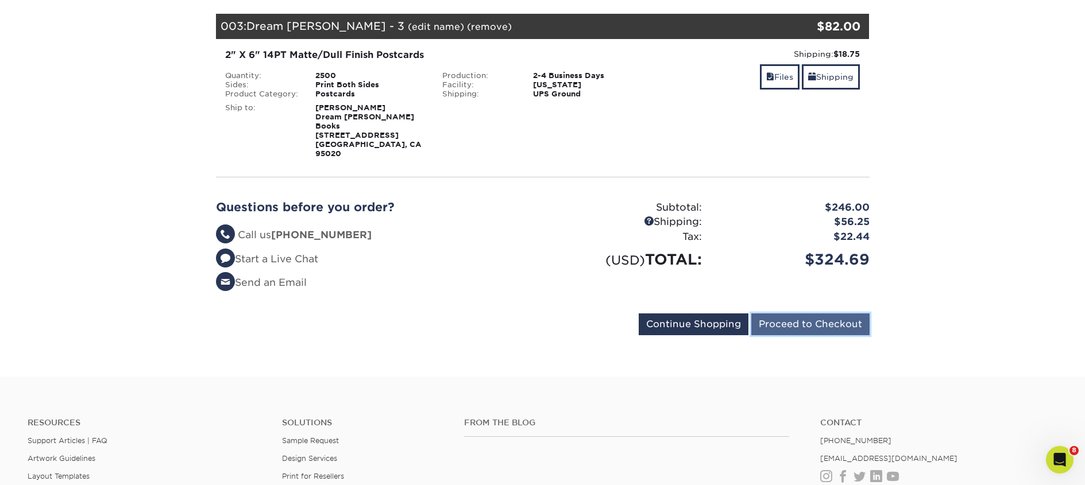
click at [797, 314] on input "Proceed to Checkout" at bounding box center [810, 325] width 118 height 22
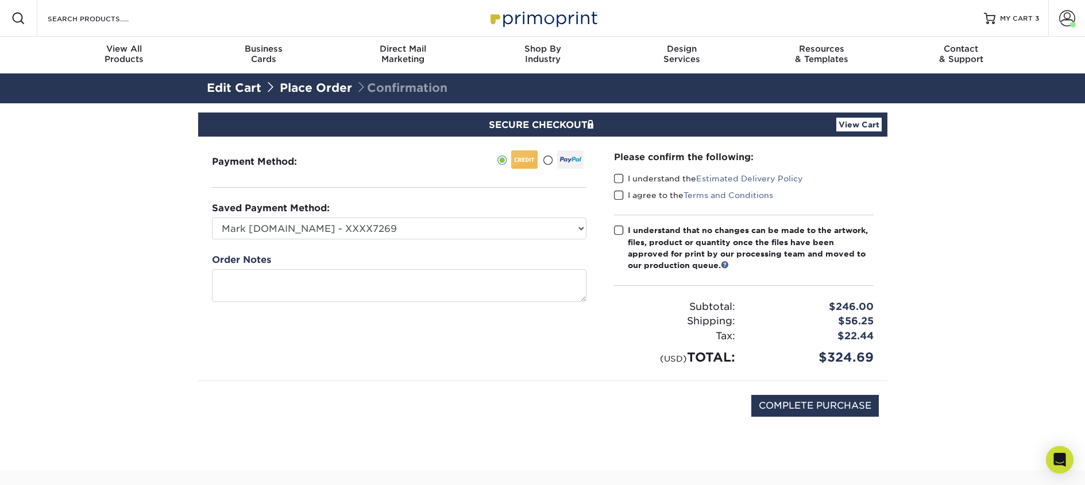
click at [655, 182] on label "I understand the Estimated Delivery Policy" at bounding box center [708, 178] width 189 height 11
click at [0, 0] on input "I understand the Estimated Delivery Policy" at bounding box center [0, 0] width 0 height 0
click at [656, 193] on label "I agree to the Terms and Conditions" at bounding box center [693, 195] width 159 height 11
click at [0, 0] on input "I agree to the Terms and Conditions" at bounding box center [0, 0] width 0 height 0
click at [652, 225] on div "I understand that no changes can be made to the artwork, files, product or quan…" at bounding box center [751, 248] width 246 height 47
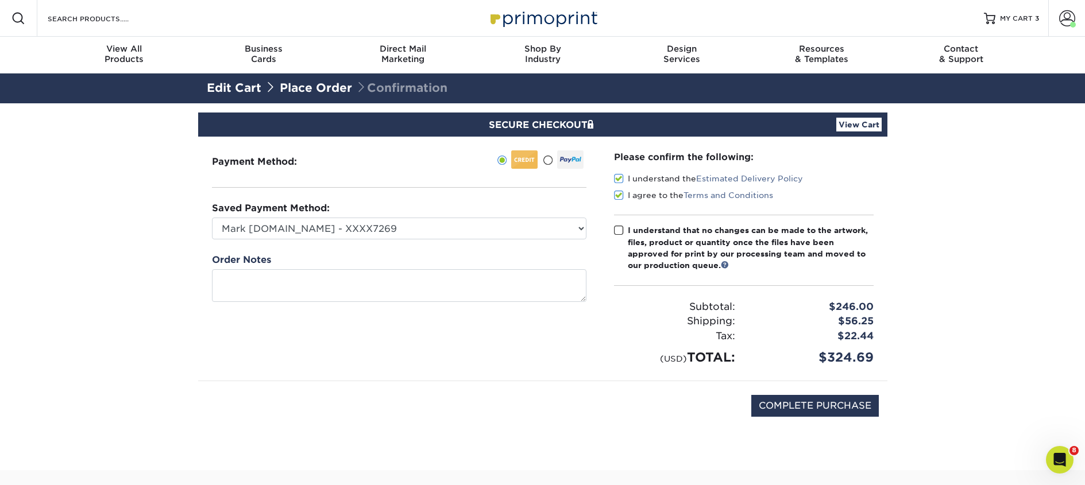
click at [0, 0] on input "I understand that no changes can be made to the artwork, files, product or quan…" at bounding box center [0, 0] width 0 height 0
click at [806, 411] on input "COMPLETE PURCHASE" at bounding box center [814, 406] width 127 height 22
type input "PROCESSING, PLEASE WAIT..."
